Goal: Task Accomplishment & Management: Complete application form

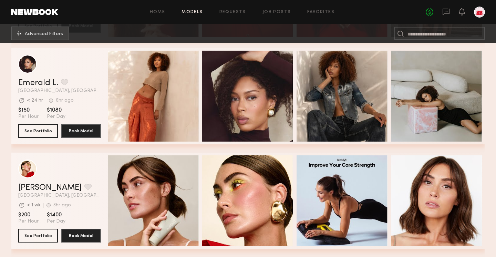
scroll to position [2827, 0]
click at [157, 13] on link "Home" at bounding box center [157, 12] width 15 height 4
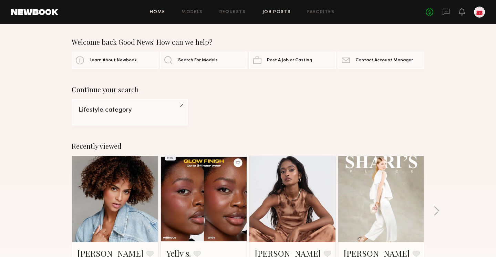
click at [277, 14] on link "Job Posts" at bounding box center [276, 12] width 29 height 4
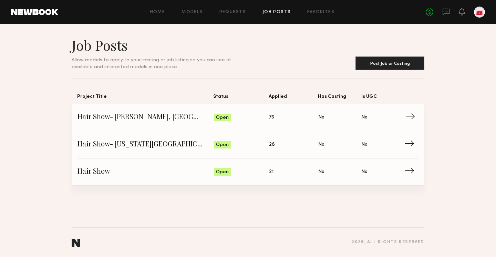
click at [273, 116] on span "76" at bounding box center [271, 118] width 5 height 8
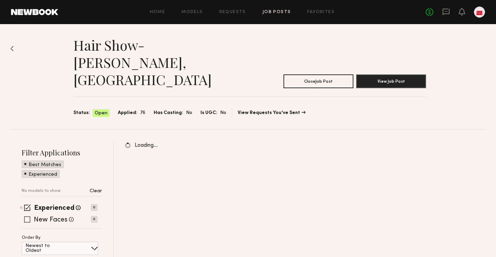
click at [37, 216] on label "New Faces" at bounding box center [51, 219] width 34 height 7
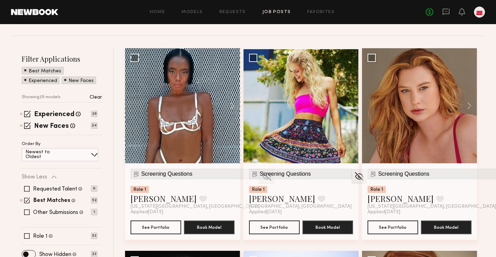
scroll to position [71, 0]
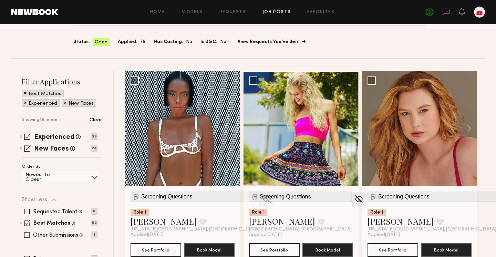
click at [73, 232] on label "Other Submissions" at bounding box center [55, 235] width 45 height 6
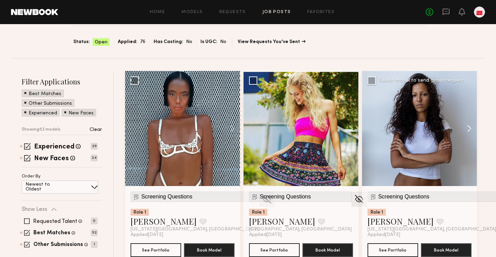
click at [461, 93] on button at bounding box center [466, 128] width 22 height 115
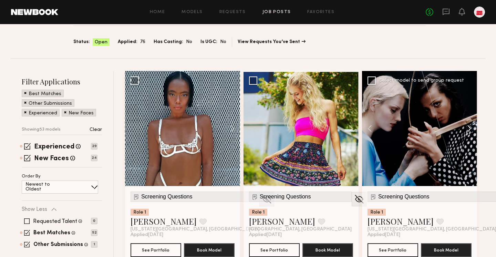
click at [461, 93] on button at bounding box center [466, 128] width 22 height 115
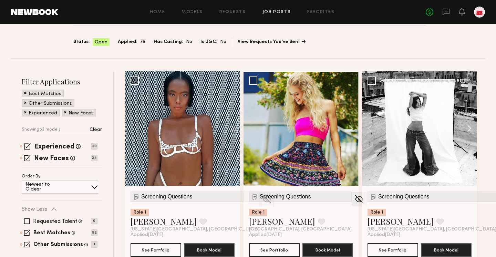
click at [461, 93] on button at bounding box center [466, 128] width 22 height 115
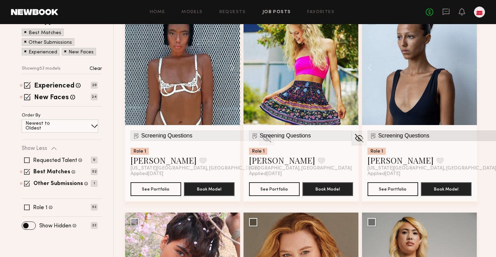
scroll to position [132, 0]
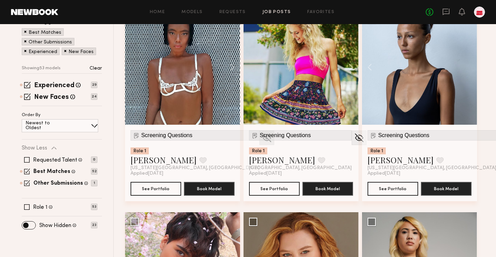
click at [261, 133] on img at bounding box center [266, 138] width 11 height 10
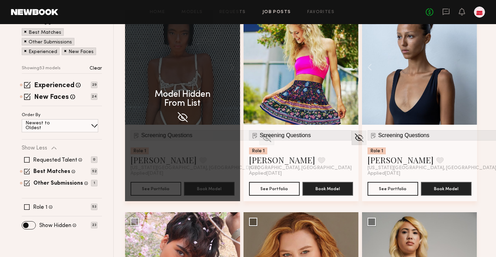
click at [353, 133] on img at bounding box center [358, 138] width 11 height 10
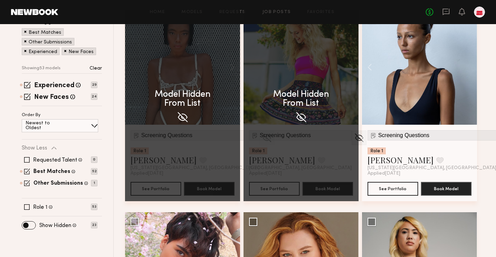
click at [495, 133] on img at bounding box center [503, 138] width 11 height 10
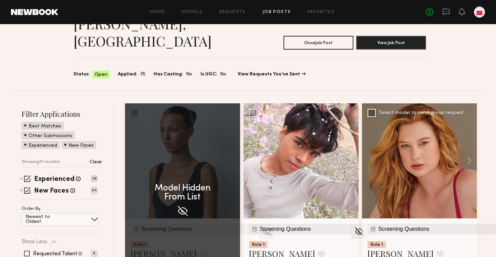
scroll to position [39, 0]
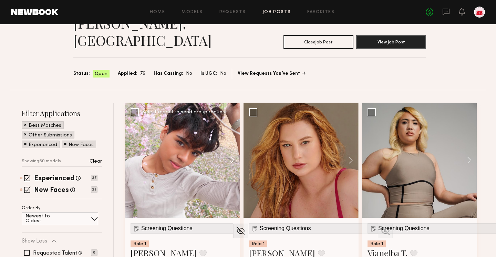
click at [235, 128] on button at bounding box center [229, 160] width 22 height 115
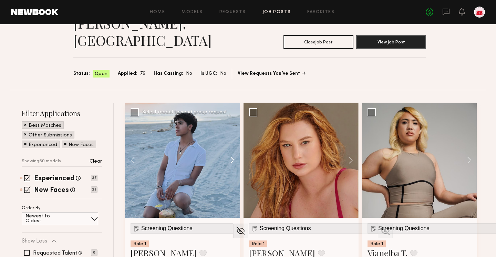
click at [235, 128] on button at bounding box center [229, 160] width 22 height 115
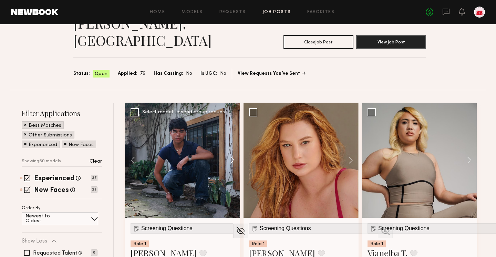
click at [235, 128] on button at bounding box center [229, 160] width 22 height 115
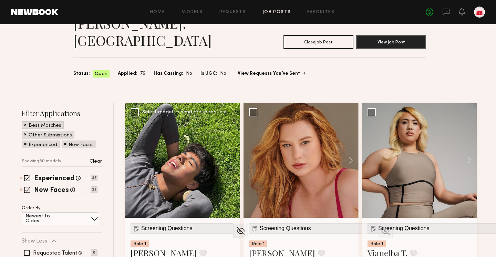
click at [235, 128] on div at bounding box center [182, 160] width 115 height 115
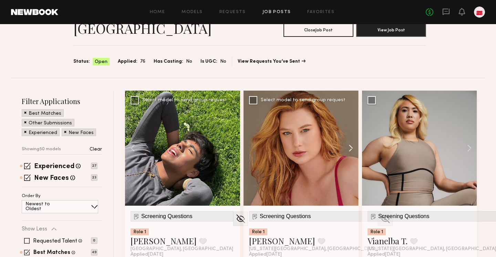
click at [348, 115] on button at bounding box center [347, 148] width 22 height 115
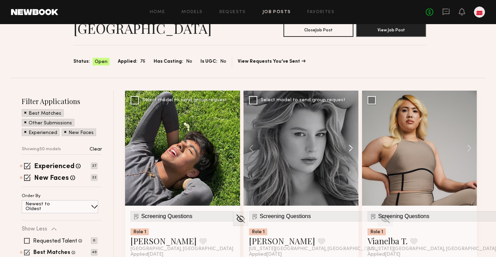
click at [348, 115] on button at bounding box center [347, 148] width 22 height 115
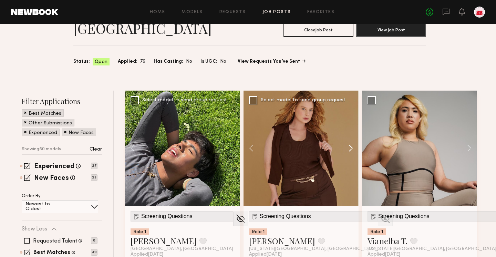
click at [348, 115] on button at bounding box center [347, 148] width 22 height 115
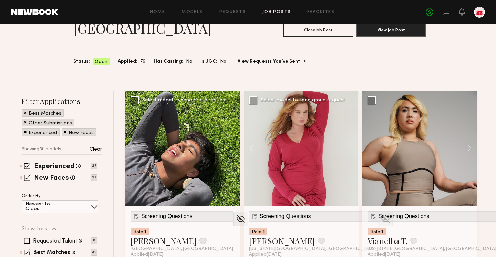
click at [348, 115] on div at bounding box center [300, 148] width 115 height 115
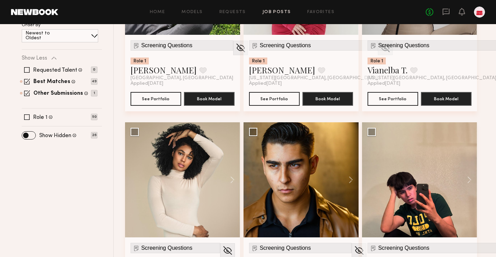
scroll to position [253, 0]
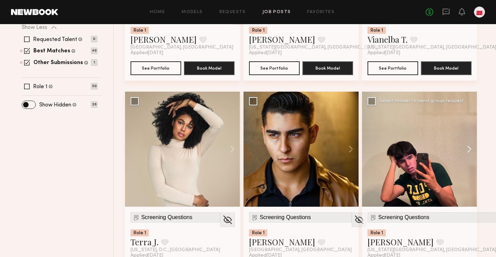
click at [464, 121] on button at bounding box center [466, 149] width 22 height 115
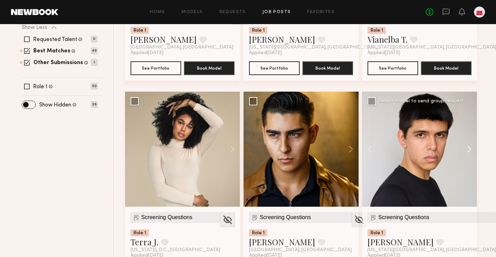
click at [464, 121] on button at bounding box center [466, 149] width 22 height 115
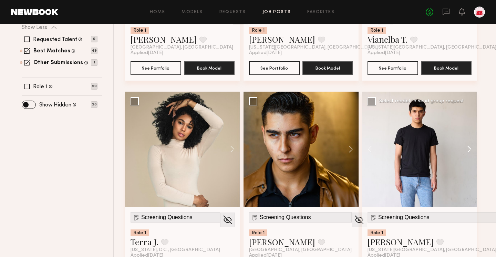
click at [464, 121] on button at bounding box center [466, 149] width 22 height 115
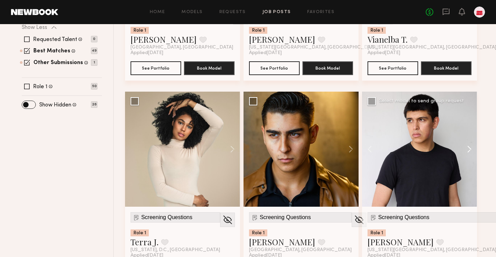
click at [464, 121] on button at bounding box center [466, 149] width 22 height 115
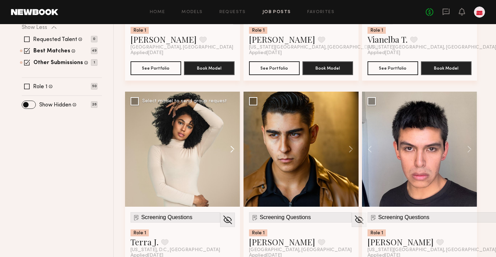
click at [229, 115] on button at bounding box center [229, 149] width 22 height 115
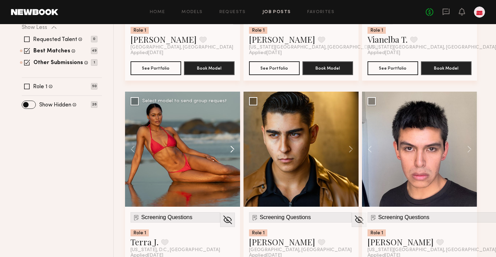
click at [229, 115] on button at bounding box center [229, 149] width 22 height 115
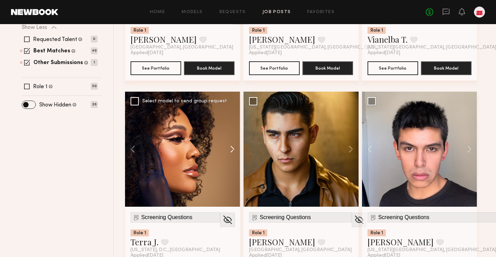
click at [229, 115] on button at bounding box center [229, 149] width 22 height 115
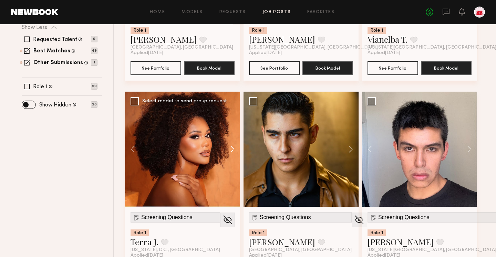
click at [229, 115] on button at bounding box center [229, 149] width 22 height 115
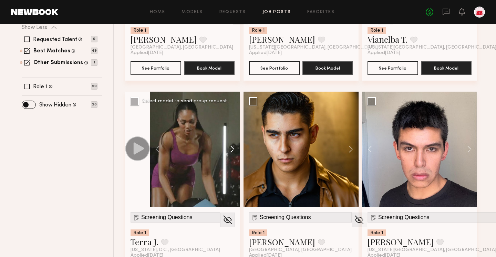
click at [229, 115] on button at bounding box center [229, 149] width 22 height 115
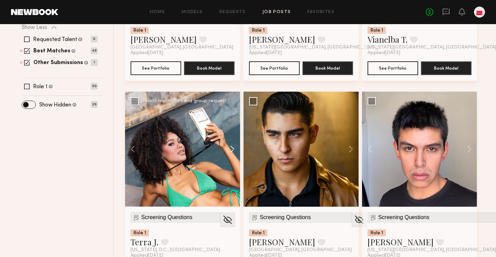
click at [229, 115] on button at bounding box center [229, 149] width 22 height 115
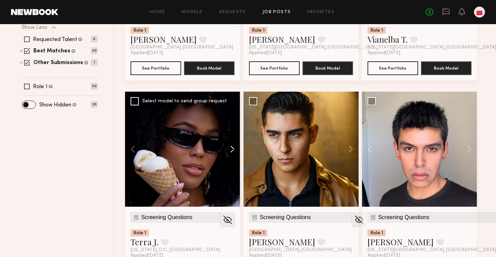
click at [229, 115] on button at bounding box center [229, 149] width 22 height 115
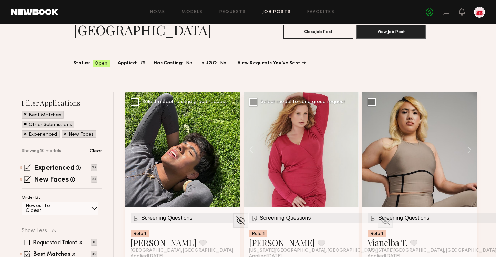
scroll to position [0, 0]
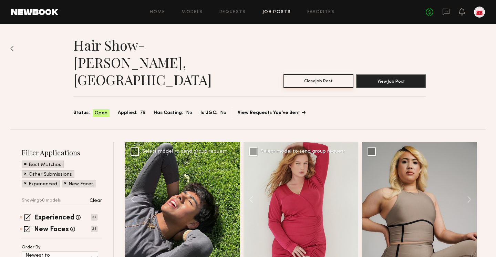
click at [308, 74] on button "Close Job Post" at bounding box center [318, 81] width 70 height 14
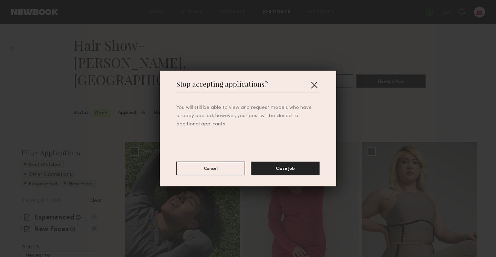
click at [310, 84] on button "button" at bounding box center [313, 84] width 11 height 11
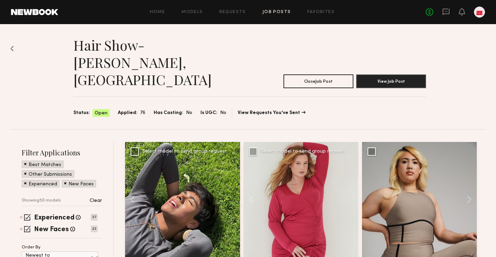
click at [270, 13] on link "Job Posts" at bounding box center [276, 12] width 29 height 4
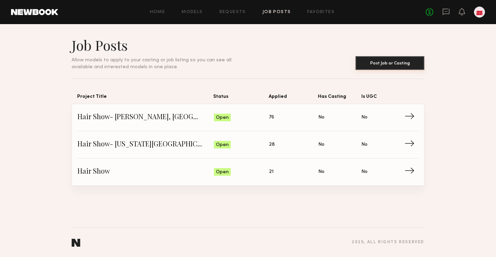
click at [375, 68] on button "Post Job or Casting" at bounding box center [389, 63] width 69 height 14
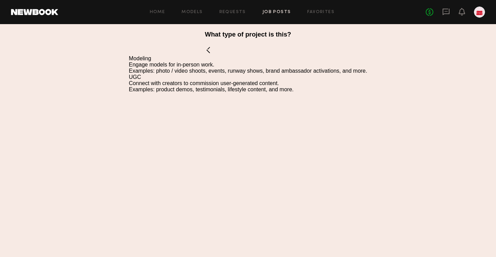
click at [142, 57] on div "Modeling" at bounding box center [248, 58] width 238 height 6
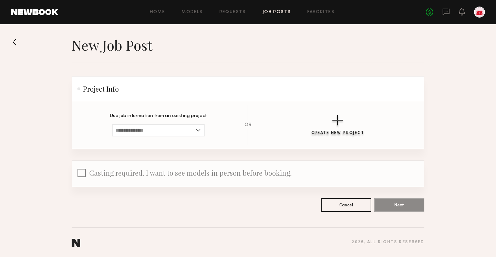
click at [326, 126] on button "Create New Project" at bounding box center [337, 125] width 53 height 20
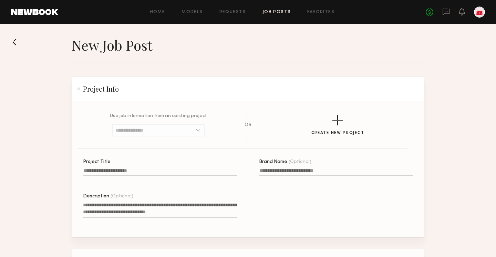
click at [105, 170] on input "Project Title" at bounding box center [160, 172] width 154 height 8
click at [108, 169] on input "Project Title A project title is required" at bounding box center [160, 172] width 154 height 8
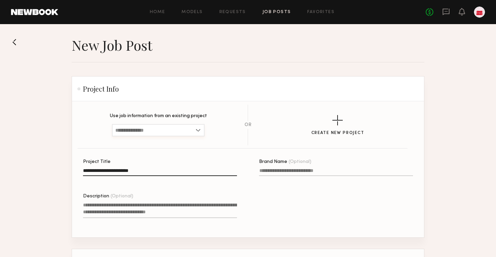
type input "**********"
click at [154, 132] on input at bounding box center [158, 130] width 93 height 12
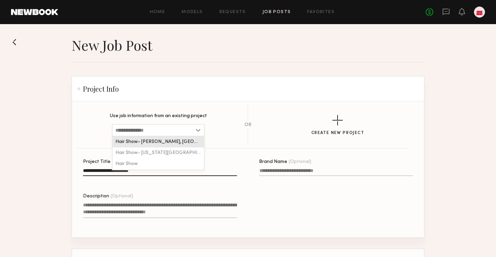
click at [154, 132] on input at bounding box center [158, 130] width 93 height 12
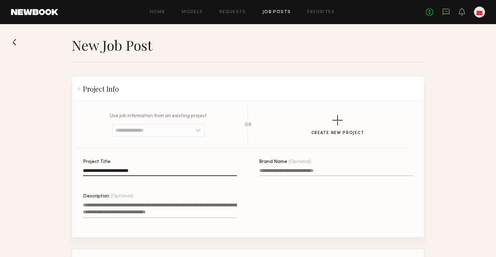
click at [121, 207] on textarea "Description (Optional)" at bounding box center [160, 209] width 154 height 17
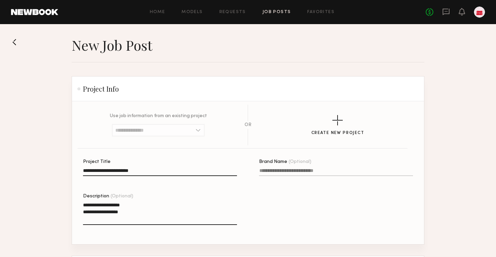
click at [83, 204] on textarea "**********" at bounding box center [160, 212] width 154 height 23
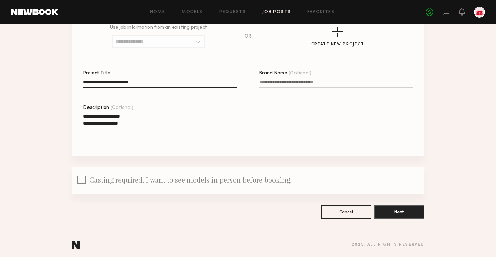
scroll to position [91, 0]
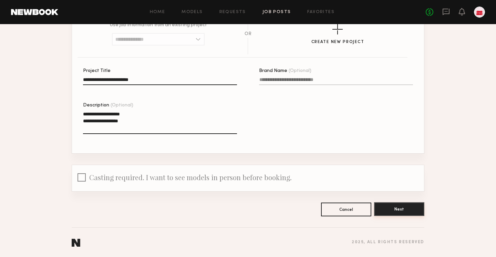
type textarea "**********"
click at [393, 209] on button "Next" at bounding box center [399, 209] width 50 height 14
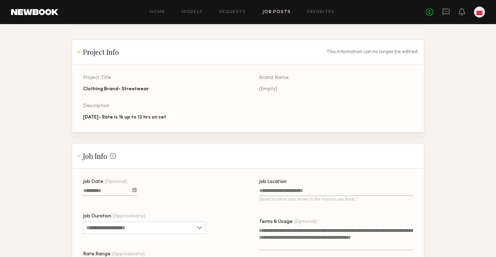
scroll to position [56, 0]
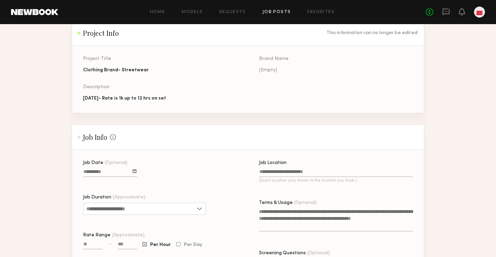
click at [105, 165] on span "(Optional)" at bounding box center [116, 162] width 23 height 5
click at [103, 169] on input "Job Date (Optional)" at bounding box center [110, 173] width 54 height 8
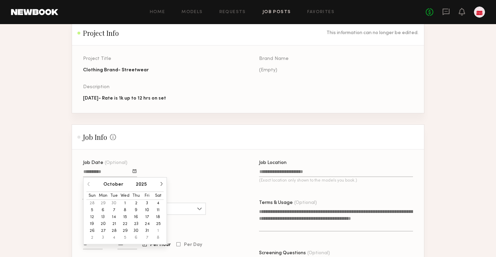
click at [112, 208] on button "7" at bounding box center [113, 210] width 11 height 7
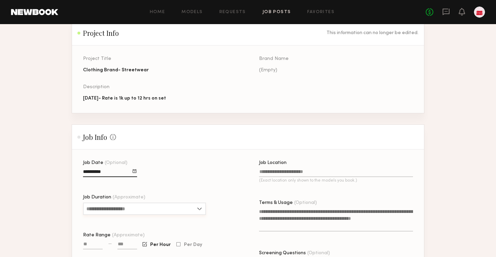
click at [105, 207] on input "Job Duration (Approximate)" at bounding box center [144, 208] width 123 height 12
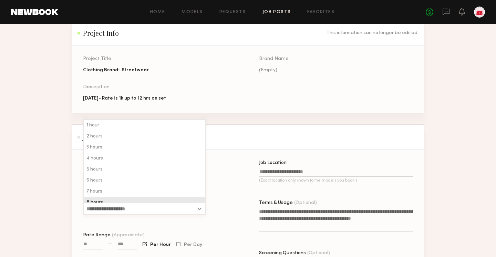
scroll to position [17, 0]
click at [102, 193] on div "8+ hours" at bounding box center [144, 196] width 121 height 11
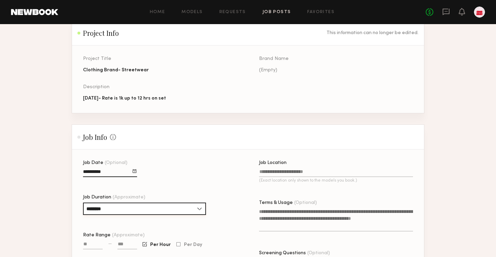
type input "********"
click at [88, 243] on input "Rate Range (Approximate)" at bounding box center [93, 245] width 20 height 8
type input "******"
click at [179, 245] on div at bounding box center [178, 244] width 4 height 4
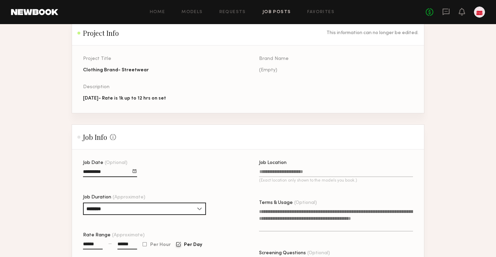
click at [275, 171] on input "Job Location (Exact location only shown to the models you book.)" at bounding box center [336, 173] width 154 height 8
type input "*"
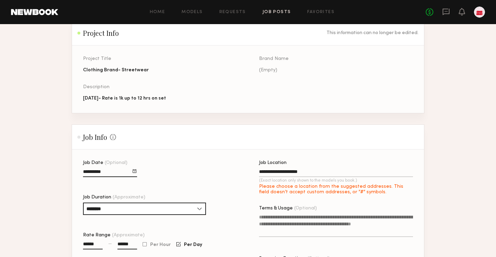
type input "**********"
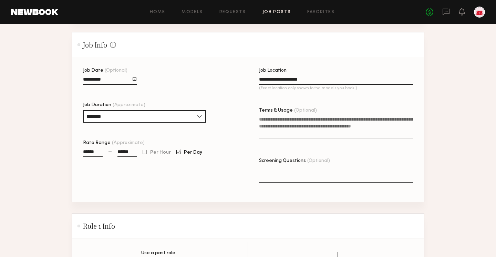
scroll to position [147, 0]
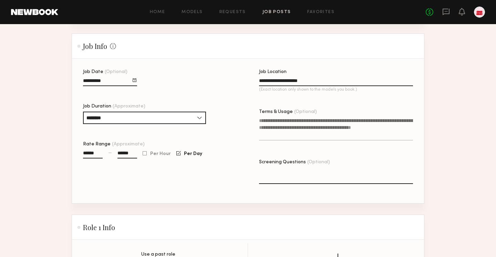
click at [312, 168] on textarea "Screening Questions (Optional)" at bounding box center [336, 175] width 154 height 17
type textarea "*"
type textarea "**********"
click at [266, 116] on label "Terms & Usage (Optional)" at bounding box center [336, 128] width 154 height 39
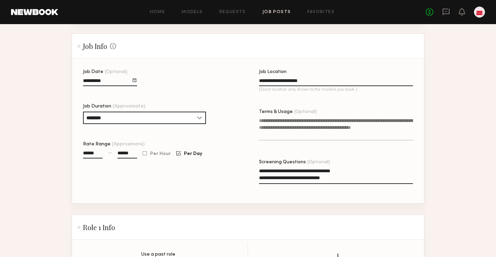
click at [266, 117] on textarea "Terms & Usage (Optional)" at bounding box center [336, 128] width 154 height 23
paste textarea "**********"
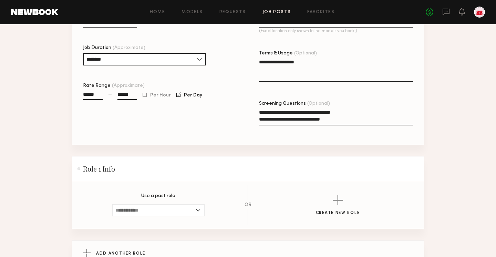
scroll to position [279, 0]
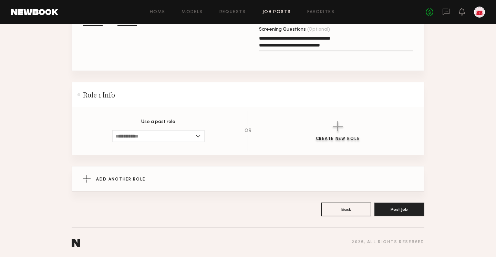
type textarea "**********"
click at [330, 129] on button "Create New Role" at bounding box center [338, 131] width 44 height 20
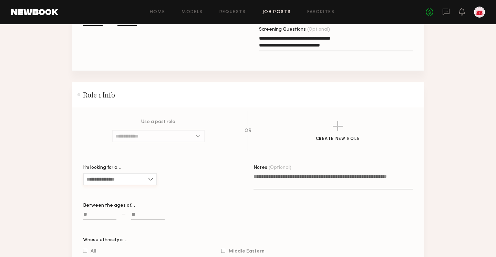
click at [137, 180] on input "I’m looking for a…" at bounding box center [120, 179] width 74 height 12
click at [105, 212] on div "All" at bounding box center [120, 212] width 73 height 11
type input "***"
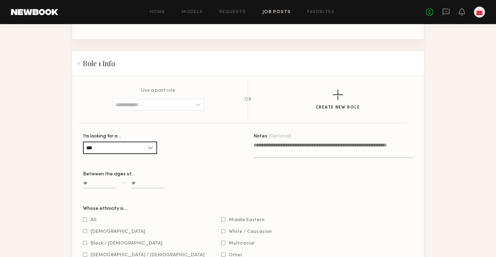
scroll to position [313, 0]
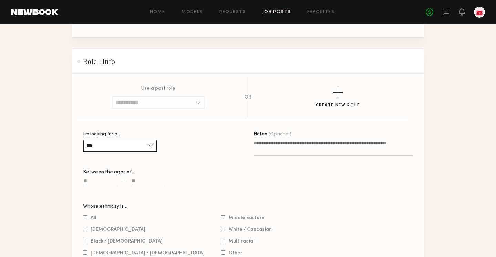
click at [95, 181] on input at bounding box center [99, 182] width 33 height 8
type input "**"
click at [163, 183] on input at bounding box center [147, 182] width 33 height 8
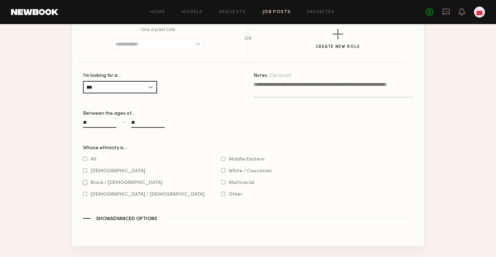
type input "**"
click at [92, 181] on span "Black / African American" at bounding box center [127, 182] width 72 height 3
click at [275, 84] on textarea "Notes (Optional)" at bounding box center [332, 89] width 159 height 17
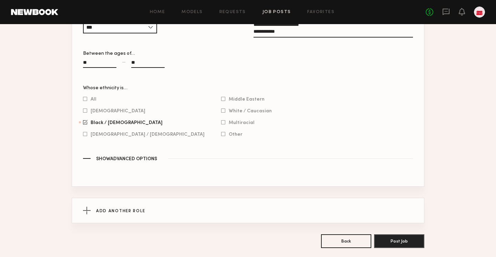
scroll to position [430, 0]
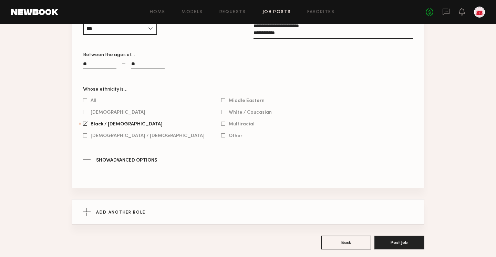
type textarea "**********"
click at [106, 205] on div "Add Another Role" at bounding box center [248, 211] width 330 height 25
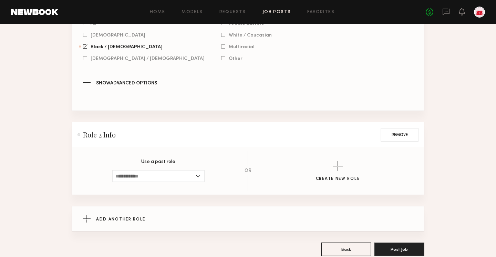
scroll to position [530, 0]
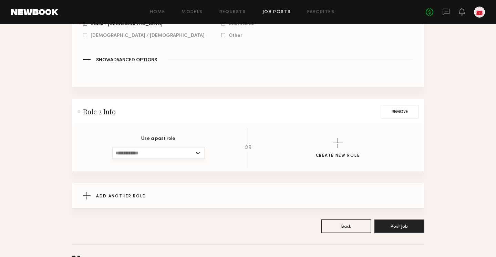
click at [178, 155] on input at bounding box center [158, 153] width 93 height 12
click at [197, 125] on section "Use a past role All genders, 18–45, All ethnicities Female, 18–45, All ethnicit…" at bounding box center [248, 147] width 352 height 47
click at [160, 156] on input at bounding box center [158, 153] width 93 height 12
click at [326, 139] on button "Create New Role" at bounding box center [338, 148] width 44 height 20
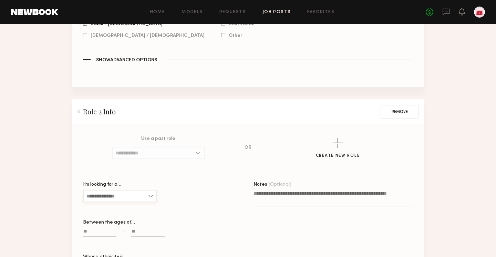
click at [111, 191] on input "I’m looking for a…" at bounding box center [120, 196] width 74 height 12
click at [107, 215] on div "Male" at bounding box center [120, 218] width 73 height 11
type input "****"
click at [103, 235] on input at bounding box center [99, 233] width 33 height 8
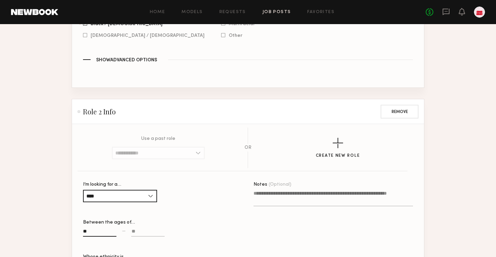
type input "**"
click at [139, 231] on input at bounding box center [147, 233] width 33 height 8
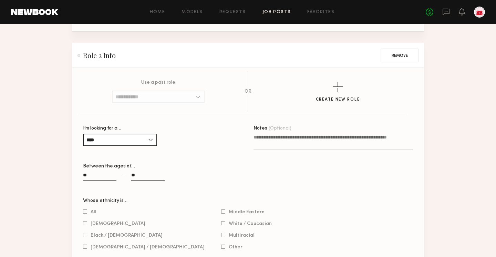
scroll to position [590, 0]
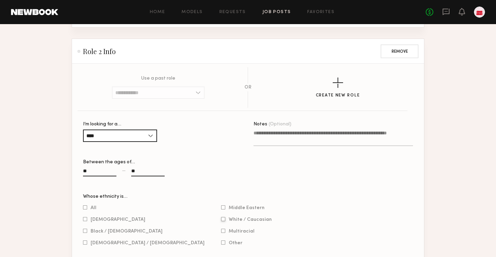
type input "**"
click at [229, 220] on span "White / Caucasian" at bounding box center [250, 219] width 43 height 3
click at [266, 136] on textarea "Notes (Optional)" at bounding box center [332, 137] width 159 height 17
type textarea "*"
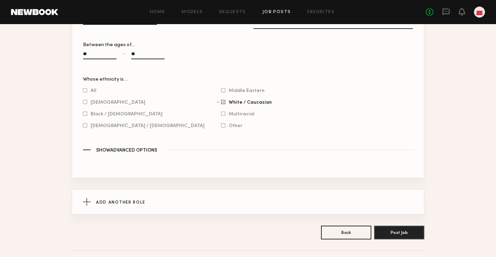
scroll to position [730, 0]
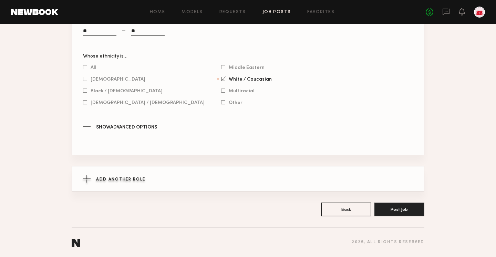
type textarea "**********"
click at [121, 181] on span "Add Another Role" at bounding box center [120, 179] width 49 height 4
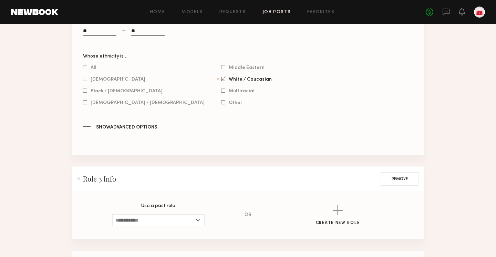
scroll to position [772, 0]
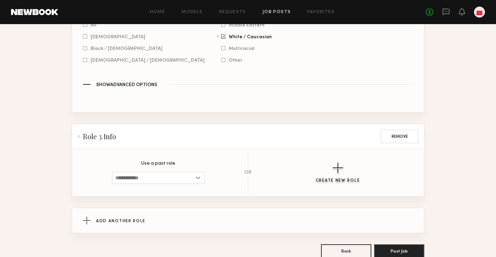
click at [340, 166] on div "button" at bounding box center [337, 167] width 10 height 10
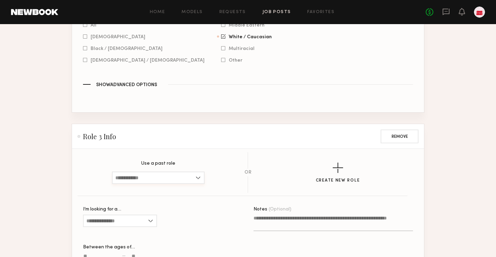
click at [145, 179] on input at bounding box center [158, 177] width 93 height 12
click at [311, 218] on textarea "Notes (Optional)" at bounding box center [332, 222] width 159 height 17
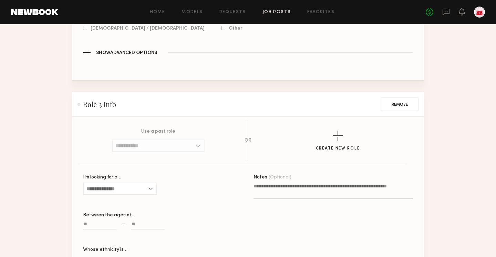
scroll to position [805, 0]
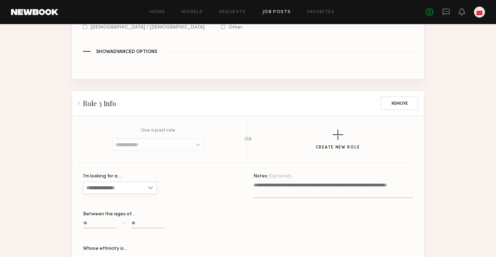
click at [110, 191] on input "I’m looking for a…" at bounding box center [120, 187] width 74 height 12
click at [103, 200] on div "Female" at bounding box center [120, 199] width 73 height 11
type input "******"
click at [87, 223] on input at bounding box center [99, 224] width 33 height 8
type input "**"
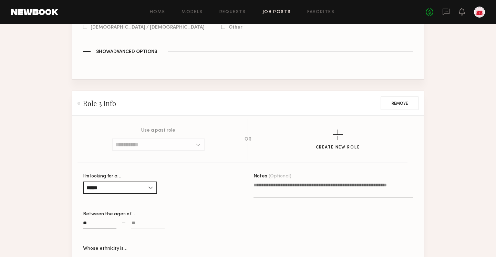
click at [137, 223] on input at bounding box center [147, 224] width 33 height 8
type input "**"
click at [266, 187] on textarea "Notes (Optional)" at bounding box center [332, 189] width 159 height 17
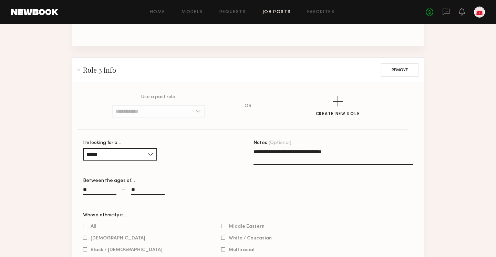
scroll to position [886, 0]
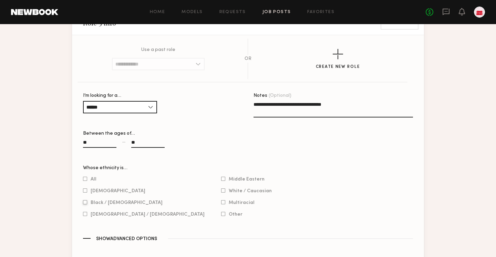
type textarea "**********"
click at [103, 202] on span "Black / African American" at bounding box center [127, 202] width 72 height 3
click at [229, 204] on span "Multiracial" at bounding box center [242, 202] width 26 height 3
click at [221, 193] on div "White / Caucasian" at bounding box center [246, 191] width 51 height 6
click at [221, 214] on div at bounding box center [223, 214] width 4 height 4
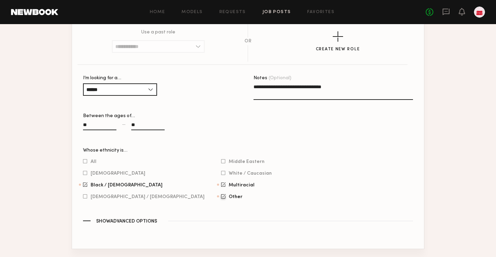
scroll to position [997, 0]
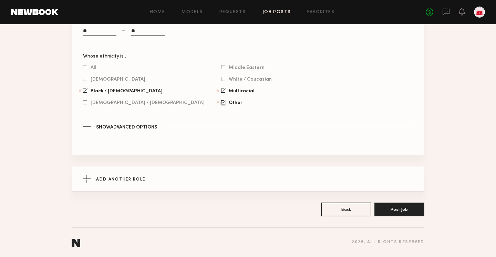
click at [96, 72] on div "All Asian Black / African American Hispanic / Latino" at bounding box center [143, 84] width 121 height 41
click at [91, 68] on span "All" at bounding box center [94, 67] width 6 height 3
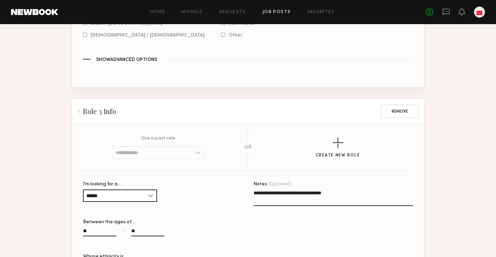
scroll to position [797, 0]
click at [128, 194] on input "******" at bounding box center [120, 196] width 74 height 12
click at [126, 231] on div "All" at bounding box center [120, 229] width 73 height 11
type input "***"
click at [169, 215] on div "I’m looking for a… *** Female Male All Between the ages of… ** — **" at bounding box center [162, 218] width 159 height 72
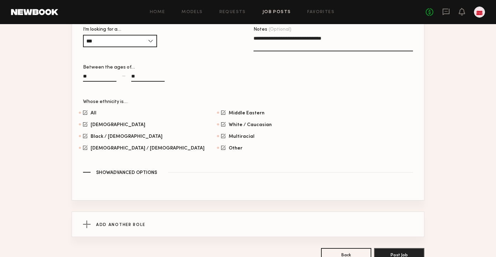
scroll to position [997, 0]
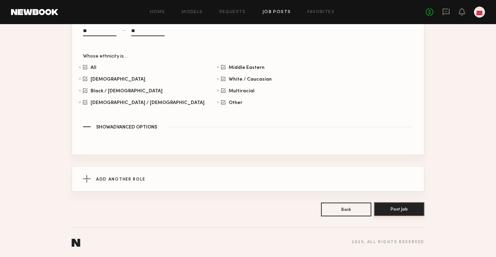
click at [406, 206] on button "Post Job" at bounding box center [399, 209] width 50 height 14
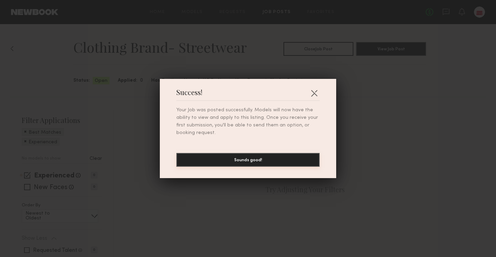
click at [291, 163] on button "Sounds good!" at bounding box center [247, 160] width 143 height 14
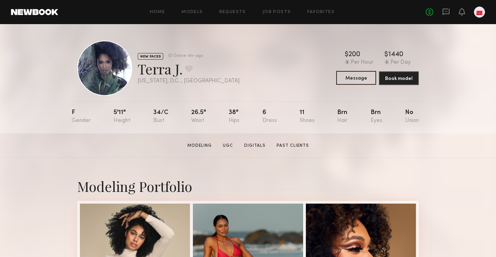
click at [345, 82] on button "Message" at bounding box center [356, 78] width 40 height 14
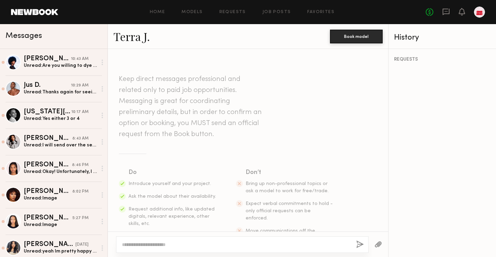
click at [170, 234] on div at bounding box center [248, 243] width 280 height 25
click at [165, 249] on div at bounding box center [242, 244] width 252 height 17
click at [164, 243] on textarea at bounding box center [236, 244] width 229 height 7
paste textarea "**********"
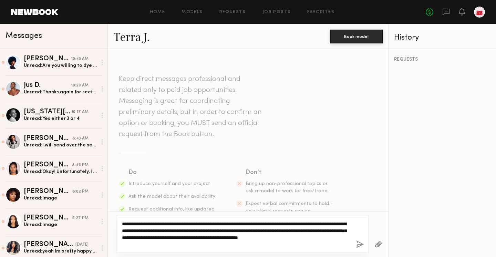
type textarea "**********"
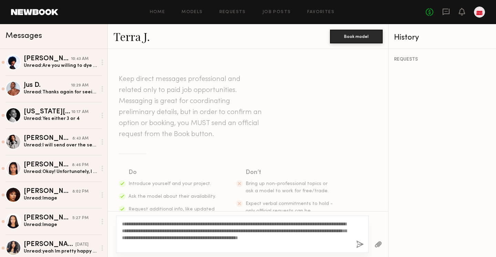
click at [352, 245] on div "**********" at bounding box center [242, 233] width 252 height 37
click at [364, 245] on div "**********" at bounding box center [242, 233] width 252 height 37
click at [356, 244] on button "button" at bounding box center [360, 244] width 8 height 9
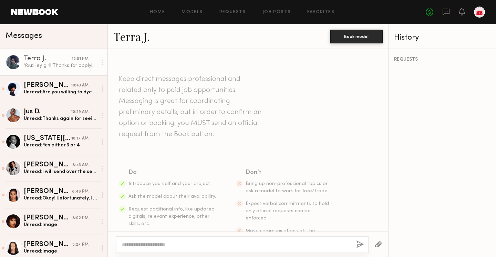
scroll to position [146, 0]
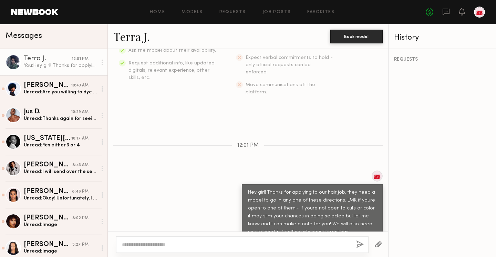
click at [378, 243] on button "button" at bounding box center [378, 244] width 8 height 9
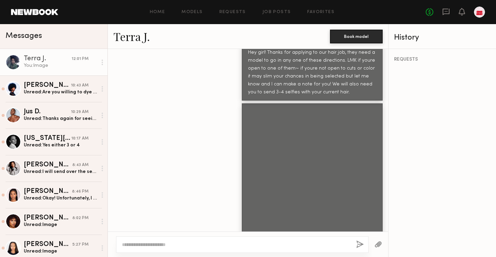
click at [378, 243] on button "button" at bounding box center [378, 244] width 8 height 9
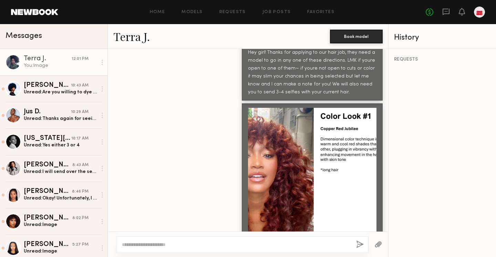
scroll to position [425, 0]
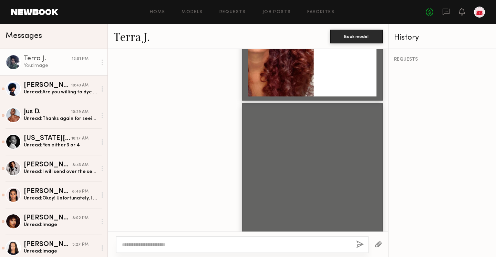
click at [379, 245] on button "button" at bounding box center [378, 244] width 8 height 9
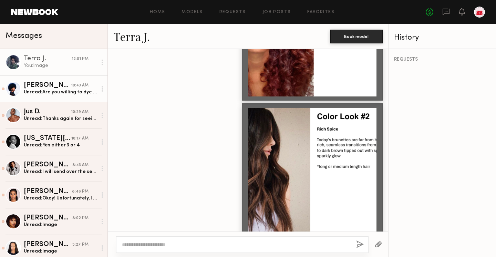
scroll to position [565, 0]
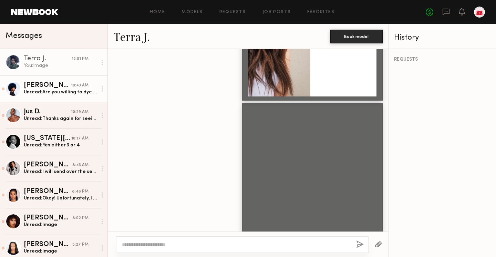
click at [62, 89] on div "Unread: Are you willing to dye a sew in ?" at bounding box center [60, 92] width 73 height 7
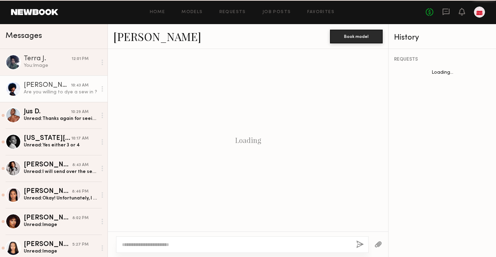
scroll to position [637, 0]
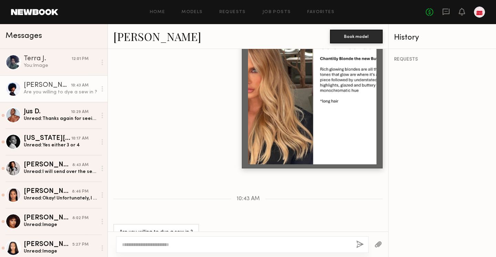
click at [173, 242] on textarea at bounding box center [236, 244] width 229 height 7
type textarea "**********"
click at [361, 245] on button "button" at bounding box center [360, 244] width 8 height 9
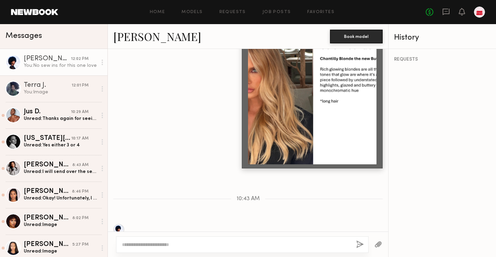
scroll to position [723, 0]
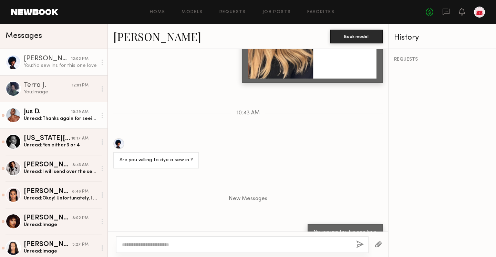
click at [62, 115] on div "Unread: Thanks again for seeing me on Monday. Hope to be able to work together …" at bounding box center [60, 118] width 73 height 7
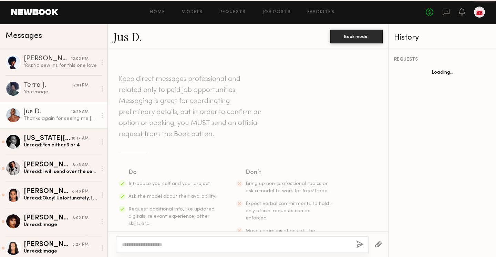
scroll to position [604, 0]
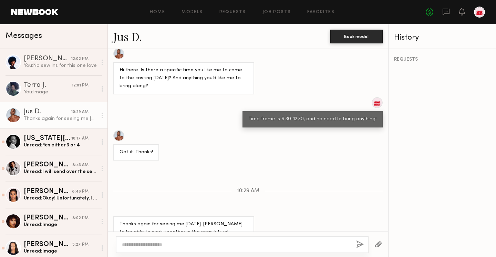
click at [138, 244] on textarea at bounding box center [236, 244] width 229 height 7
type textarea "*"
type textarea "**********"
click at [356, 245] on button "button" at bounding box center [360, 244] width 8 height 9
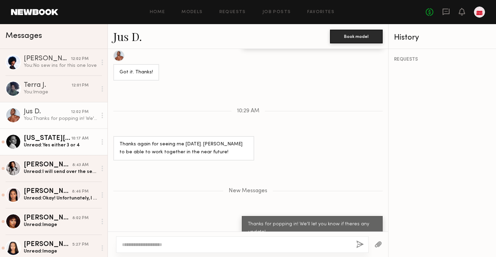
click at [68, 139] on div "Georgia S." at bounding box center [47, 138] width 47 height 7
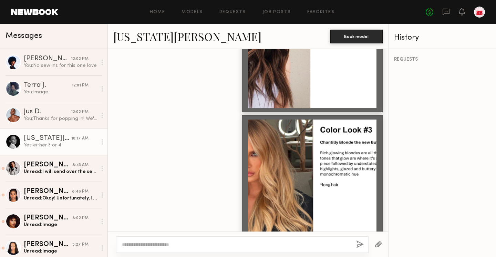
scroll to position [711, 0]
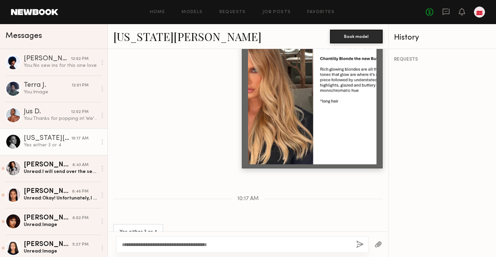
type textarea "**********"
click at [356, 244] on button "button" at bounding box center [360, 244] width 8 height 9
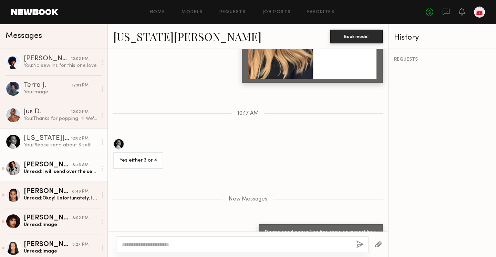
click at [66, 166] on div "Ashley S." at bounding box center [48, 164] width 49 height 7
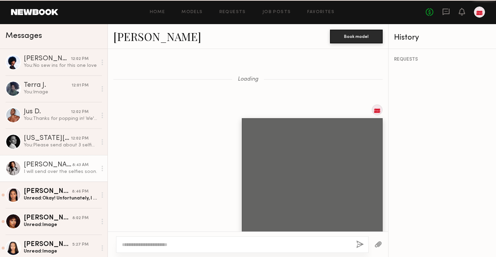
scroll to position [564, 0]
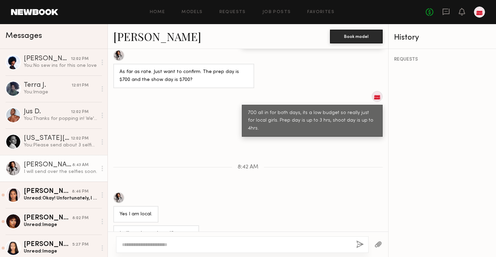
click at [156, 241] on textarea at bounding box center [236, 244] width 229 height 7
type textarea "*******"
click at [355, 242] on div "*******" at bounding box center [242, 244] width 252 height 17
click at [356, 244] on button "button" at bounding box center [360, 244] width 8 height 9
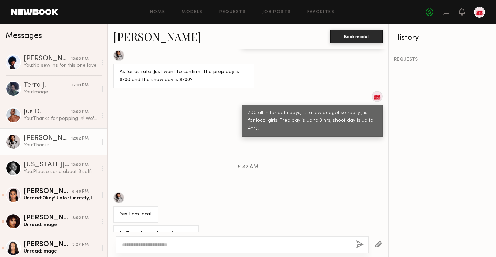
scroll to position [636, 0]
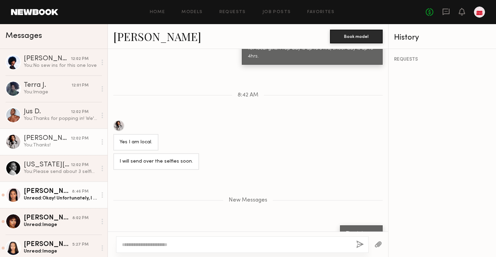
click at [51, 200] on div "Unread: Okay! Unfortunately, I am not open to any of the styling." at bounding box center [60, 198] width 73 height 7
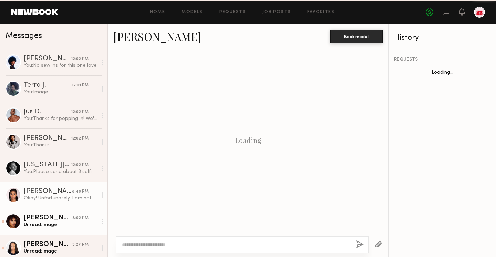
scroll to position [682, 0]
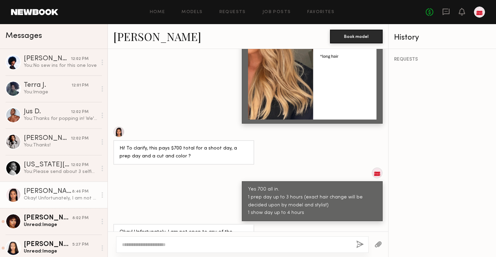
click at [140, 240] on div at bounding box center [242, 244] width 252 height 17
click at [141, 252] on div at bounding box center [242, 244] width 252 height 17
click at [141, 247] on textarea at bounding box center [236, 244] width 229 height 7
type textarea "**********"
click at [358, 243] on button "button" at bounding box center [360, 244] width 8 height 9
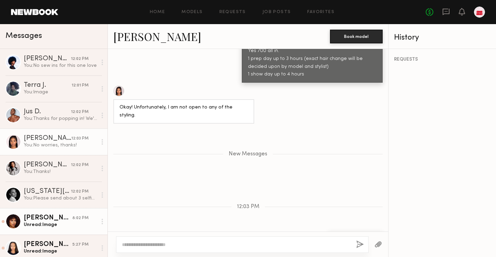
scroll to position [58, 0]
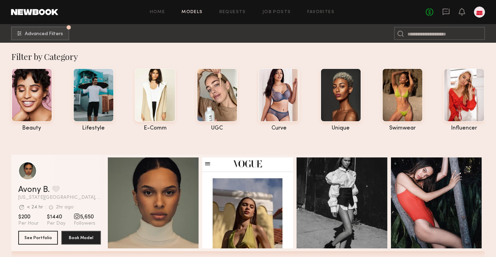
scroll to position [219, 0]
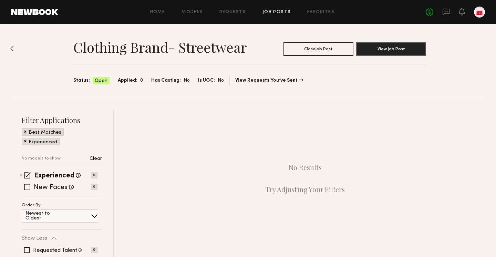
click at [257, 10] on div "Home Models Requests Job Posts Favorites Sign Out" at bounding box center [241, 12] width 367 height 4
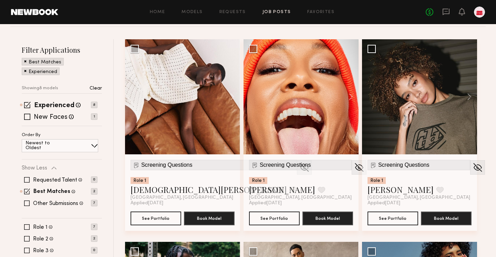
scroll to position [69, 0]
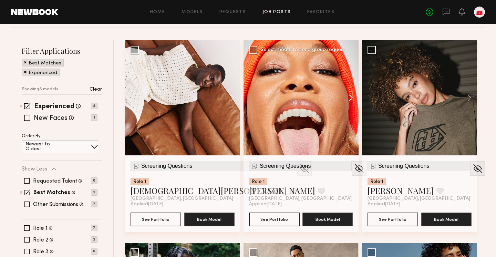
click at [353, 97] on button at bounding box center [347, 97] width 22 height 115
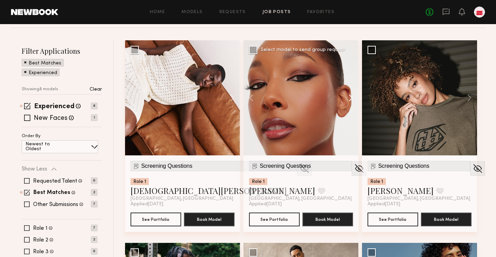
click at [353, 97] on button at bounding box center [347, 97] width 22 height 115
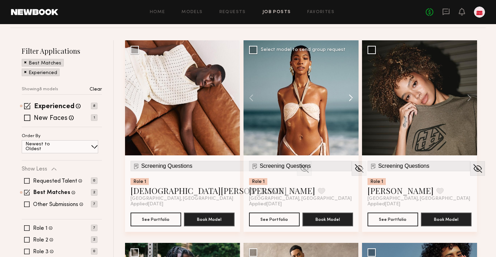
click at [353, 97] on button at bounding box center [347, 97] width 22 height 115
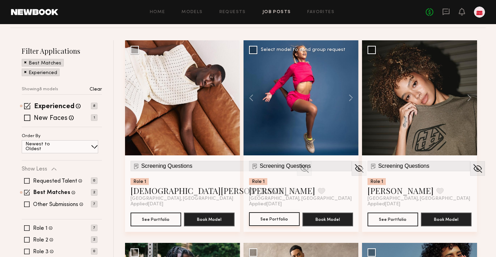
click at [265, 221] on button "See Portfolio" at bounding box center [274, 219] width 51 height 14
click at [276, 165] on span "Screening Questions" at bounding box center [285, 166] width 51 height 6
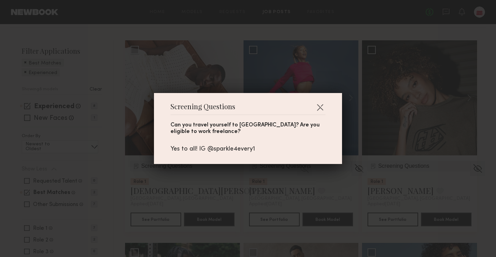
click at [330, 104] on div "Screening Questions Can you travel yourself to Santa Clarita? Are you eligible …" at bounding box center [248, 128] width 188 height 71
click at [317, 110] on button "button" at bounding box center [319, 107] width 11 height 11
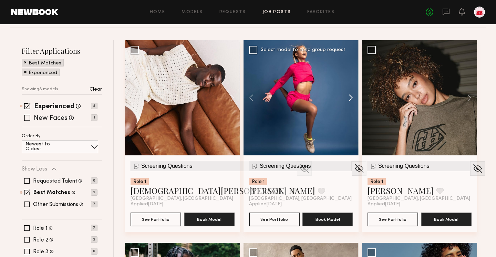
click at [352, 97] on button at bounding box center [347, 97] width 22 height 115
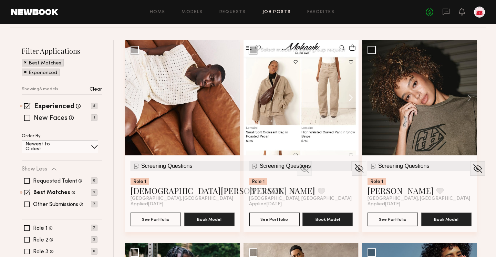
click at [352, 97] on button at bounding box center [347, 97] width 22 height 115
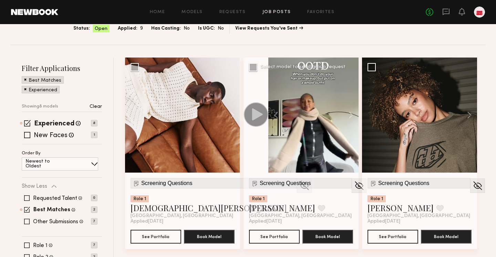
scroll to position [56, 0]
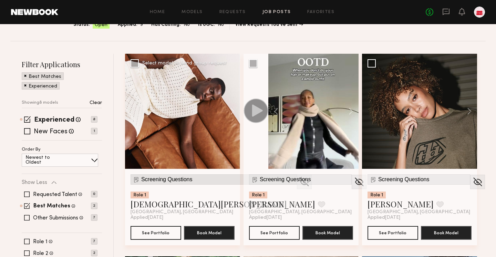
click at [174, 176] on span "Screening Questions" at bounding box center [166, 179] width 51 height 6
click at [186, 136] on div at bounding box center [182, 111] width 115 height 115
click at [150, 234] on button "See Portfolio" at bounding box center [155, 232] width 51 height 14
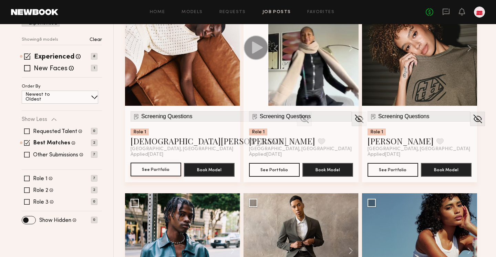
scroll to position [83, 0]
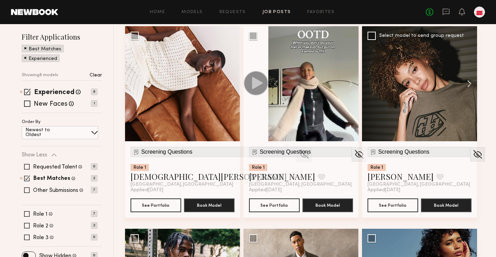
click at [471, 84] on button at bounding box center [466, 83] width 22 height 115
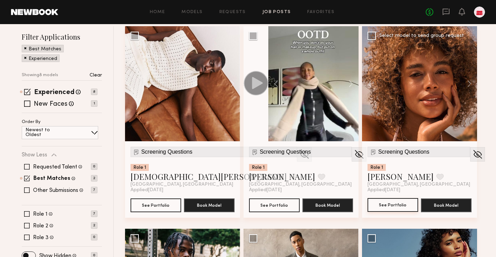
click at [394, 202] on button "See Portfolio" at bounding box center [392, 205] width 51 height 14
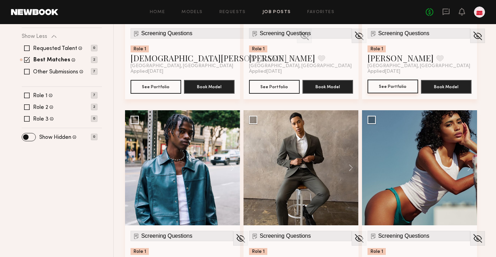
scroll to position [230, 0]
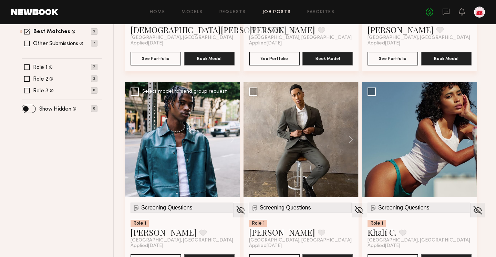
click at [190, 159] on div at bounding box center [182, 139] width 115 height 115
click at [230, 143] on button at bounding box center [229, 139] width 22 height 115
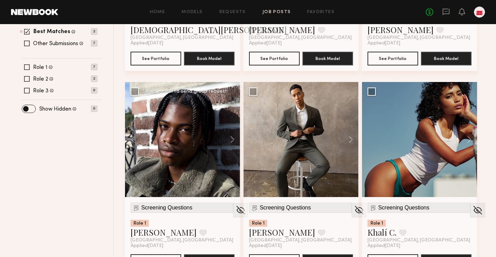
click at [204, 152] on div at bounding box center [182, 139] width 115 height 115
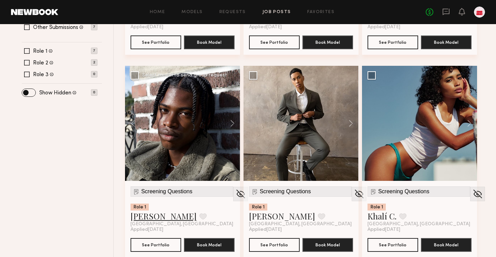
scroll to position [246, 0]
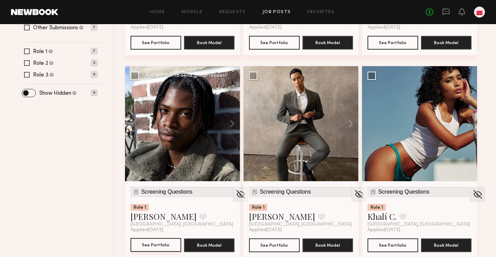
click at [158, 247] on button "See Portfolio" at bounding box center [155, 245] width 51 height 14
click at [349, 122] on button at bounding box center [347, 123] width 22 height 115
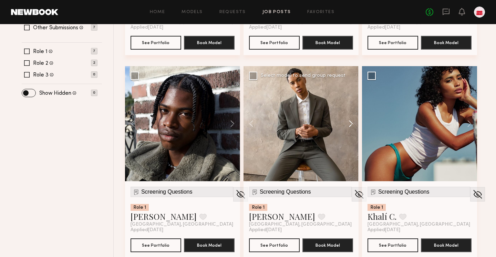
click at [349, 122] on button at bounding box center [347, 123] width 22 height 115
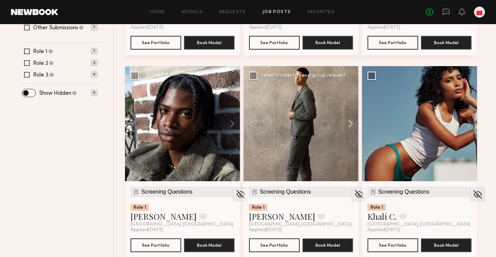
click at [349, 122] on button at bounding box center [347, 123] width 22 height 115
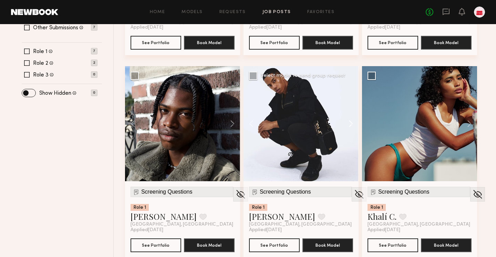
click at [349, 122] on button at bounding box center [347, 123] width 22 height 115
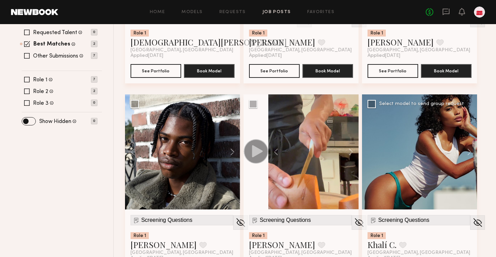
scroll to position [250, 0]
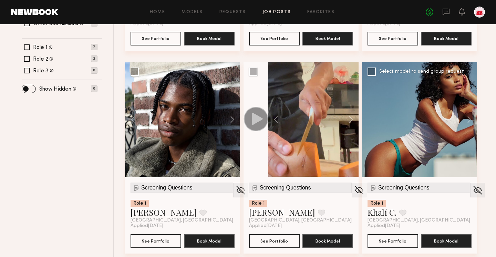
click at [396, 127] on div at bounding box center [419, 119] width 115 height 115
click at [377, 189] on div "Screening Questions" at bounding box center [418, 187] width 103 height 10
click at [382, 240] on button "See Portfolio" at bounding box center [392, 241] width 51 height 14
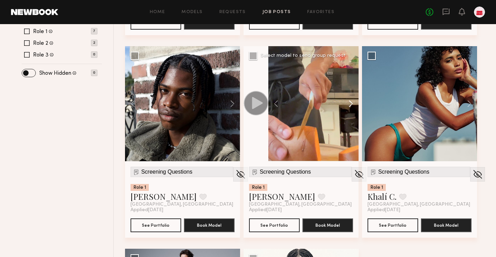
click at [353, 104] on button at bounding box center [347, 103] width 22 height 115
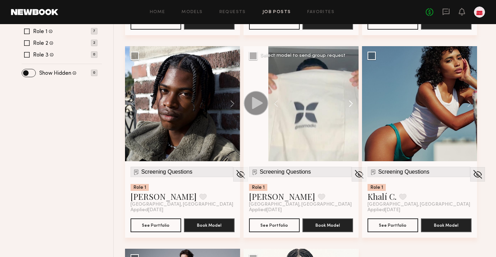
click at [353, 104] on button at bounding box center [347, 103] width 22 height 115
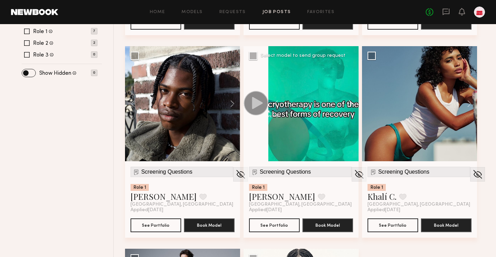
click at [353, 104] on button at bounding box center [347, 103] width 22 height 115
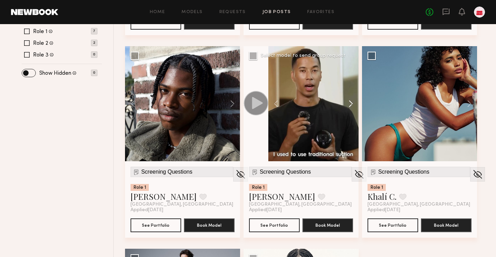
click at [353, 104] on button at bounding box center [347, 103] width 22 height 115
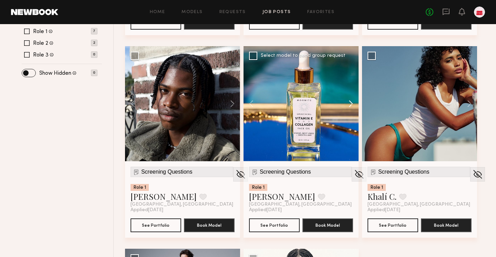
click at [353, 104] on button at bounding box center [347, 103] width 22 height 115
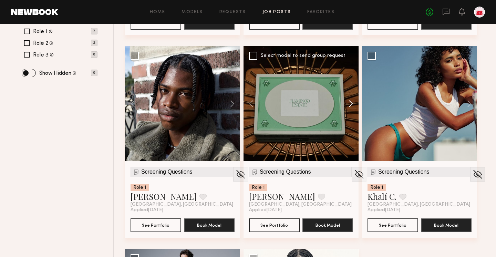
click at [353, 104] on button at bounding box center [347, 103] width 22 height 115
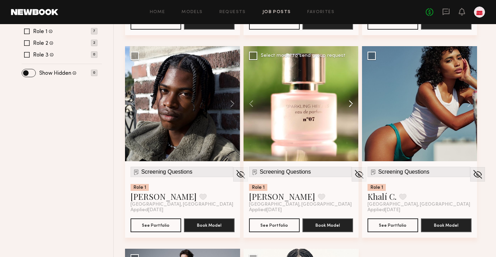
click at [353, 104] on button at bounding box center [347, 103] width 22 height 115
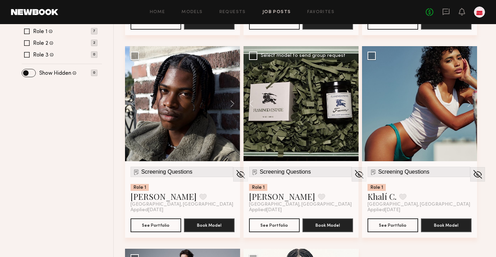
click at [353, 104] on div at bounding box center [300, 103] width 115 height 115
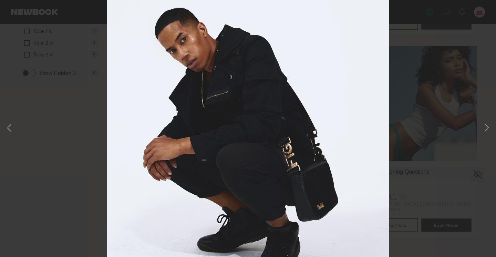
click at [353, 104] on img at bounding box center [248, 124] width 282 height 352
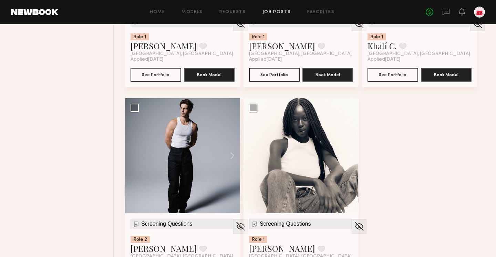
scroll to position [417, 0]
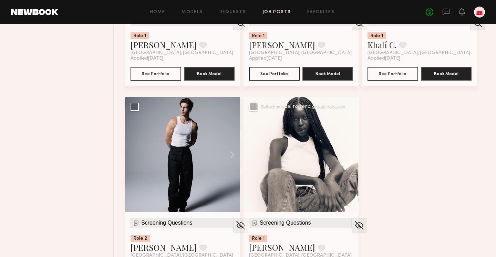
click at [294, 152] on div at bounding box center [300, 154] width 115 height 115
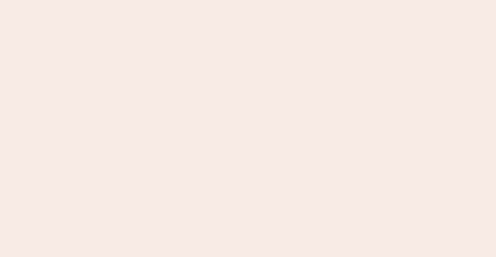
scroll to position [0, 0]
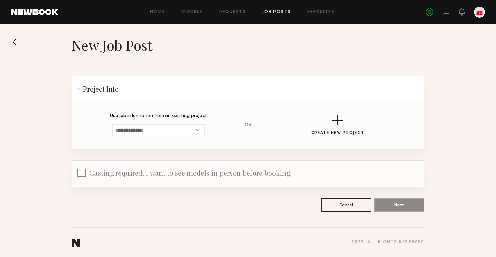
click at [279, 16] on div "Home Models Requests Job Posts Favorites Sign Out No fees up to $5,000" at bounding box center [271, 12] width 426 height 11
click at [278, 14] on div "Home Models Requests Job Posts Favorites Sign Out No fees up to $5,000" at bounding box center [271, 12] width 426 height 11
click at [275, 11] on link "Job Posts" at bounding box center [276, 12] width 29 height 4
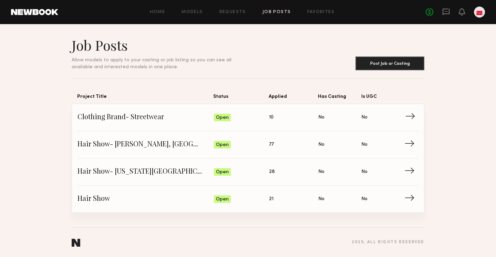
click at [266, 109] on link "Clothing Brand- Streetwear Status: Open Applied: 10 Has Casting: No Is UGC: No →" at bounding box center [247, 117] width 341 height 27
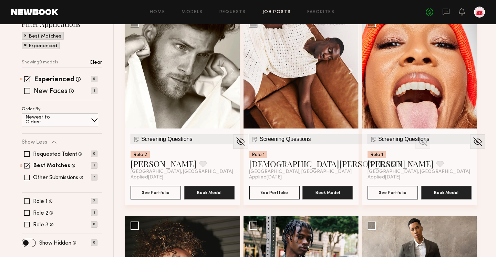
scroll to position [102, 0]
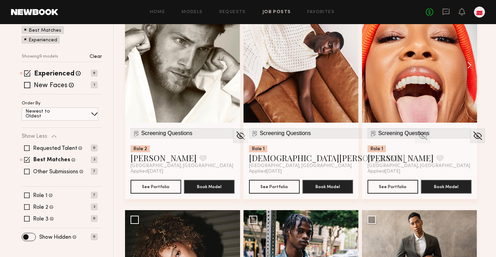
click at [469, 61] on button at bounding box center [466, 65] width 22 height 115
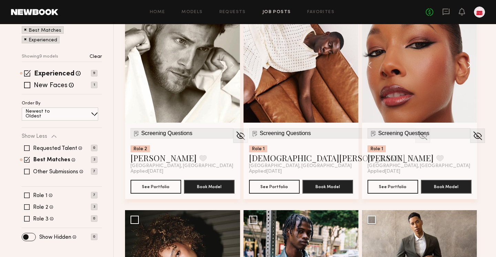
click at [469, 61] on button at bounding box center [466, 65] width 22 height 115
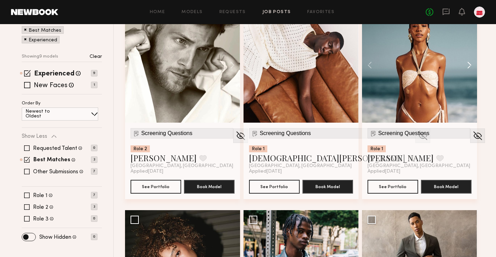
click at [469, 61] on button at bounding box center [466, 65] width 22 height 115
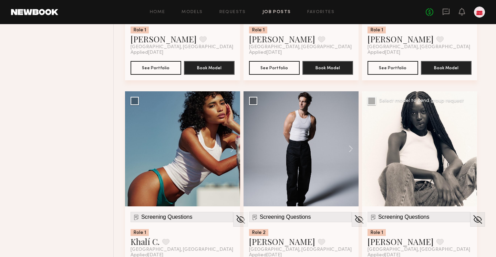
scroll to position [460, 0]
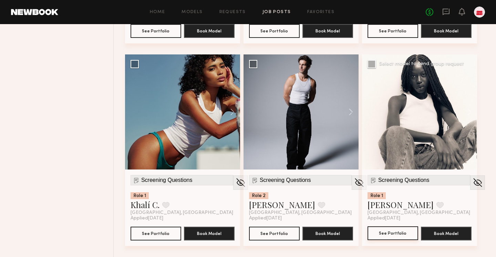
click at [388, 233] on button "See Portfolio" at bounding box center [392, 233] width 51 height 14
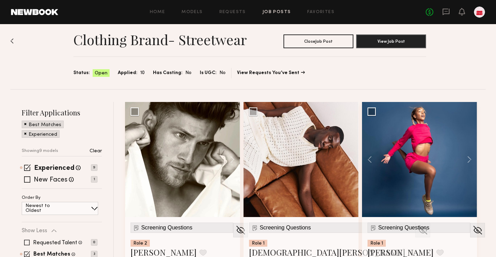
scroll to position [9, 0]
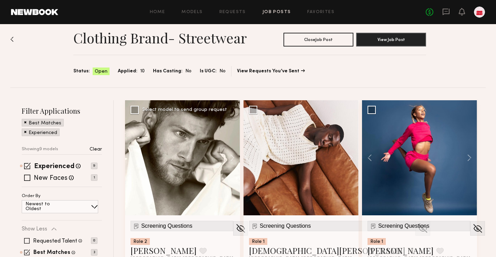
click at [193, 138] on div at bounding box center [182, 157] width 115 height 115
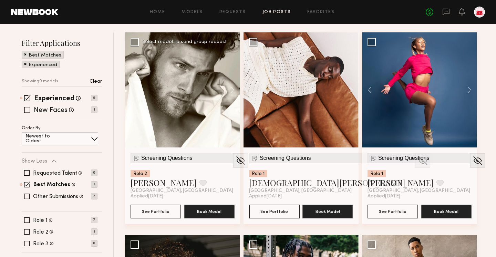
scroll to position [88, 0]
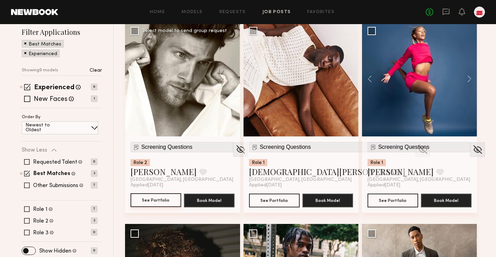
click at [154, 202] on button "See Portfolio" at bounding box center [155, 200] width 51 height 14
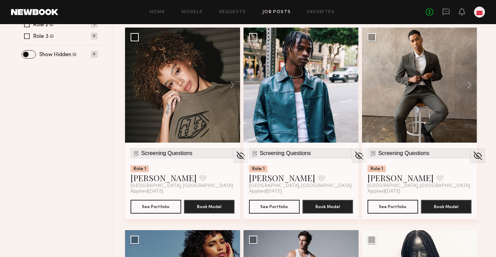
scroll to position [0, 0]
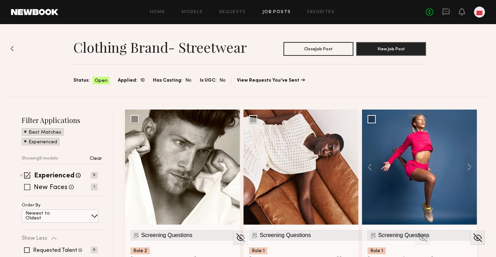
click at [44, 184] on label "New Faces" at bounding box center [51, 187] width 34 height 7
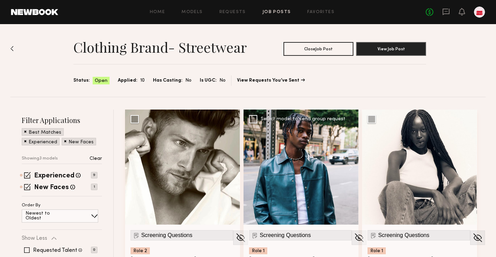
scroll to position [91, 0]
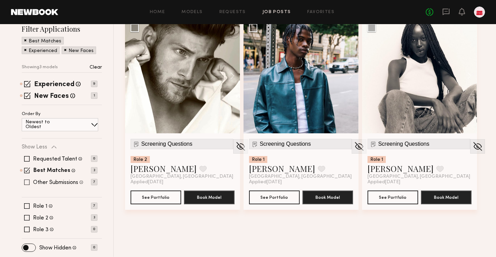
click at [37, 184] on label "Other Submissions" at bounding box center [55, 183] width 45 height 6
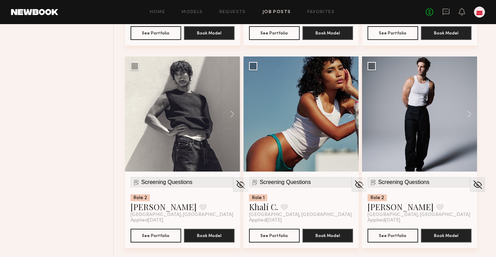
scroll to position [457, 0]
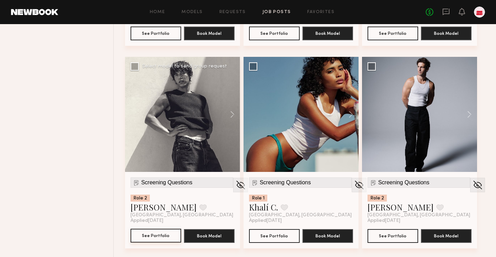
click at [156, 237] on button "See Portfolio" at bounding box center [155, 236] width 51 height 14
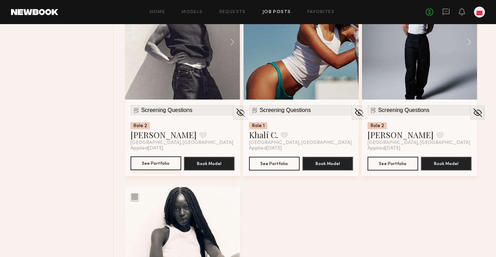
scroll to position [531, 0]
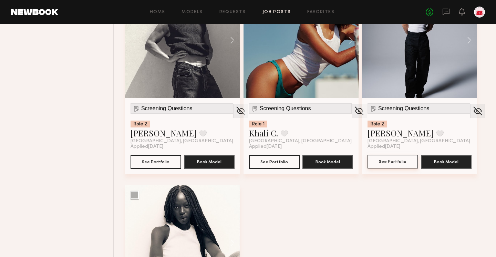
click at [402, 159] on button "See Portfolio" at bounding box center [392, 162] width 51 height 14
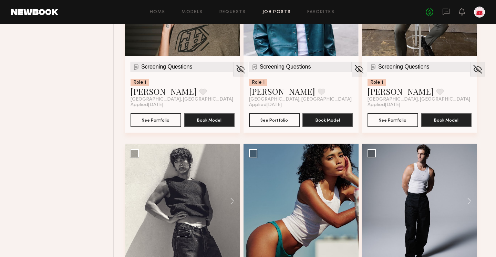
scroll to position [154, 0]
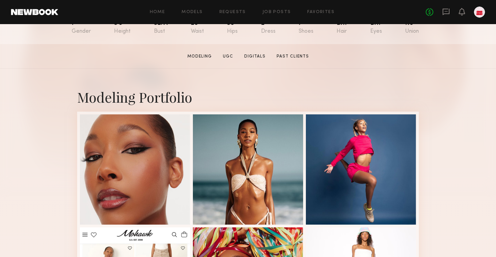
scroll to position [89, 0]
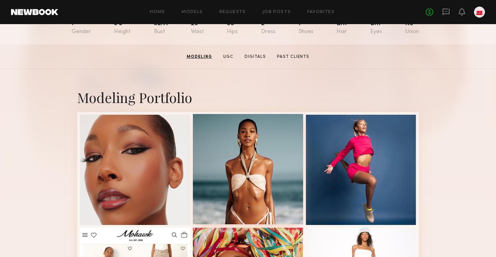
click at [258, 159] on div at bounding box center [248, 169] width 110 height 110
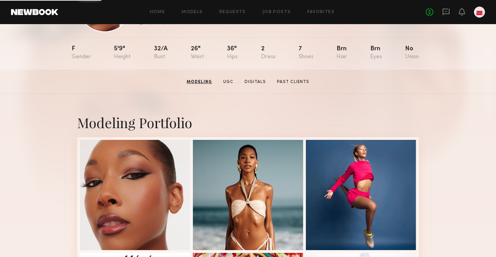
scroll to position [99, 0]
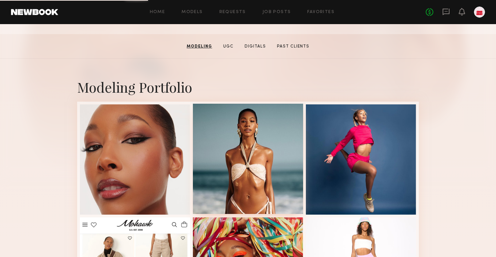
click at [216, 136] on div at bounding box center [248, 159] width 110 height 110
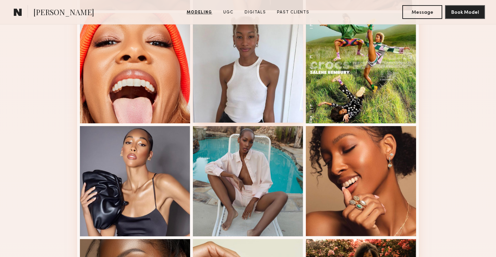
scroll to position [753, 0]
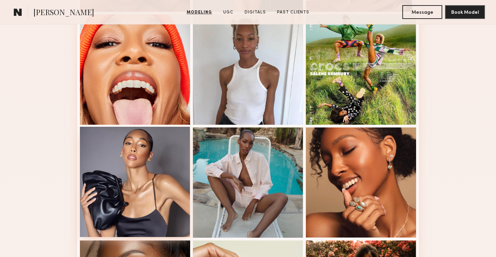
click at [160, 173] on div at bounding box center [135, 182] width 110 height 110
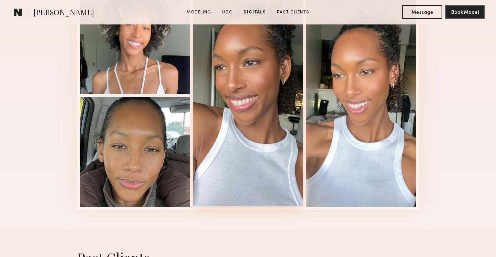
scroll to position [1391, 0]
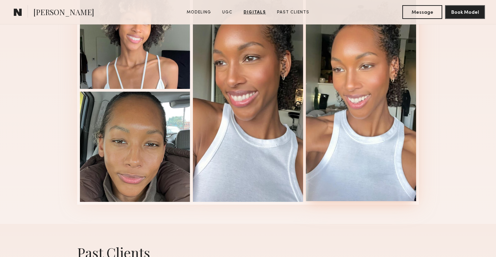
click at [323, 176] on div at bounding box center [361, 89] width 110 height 223
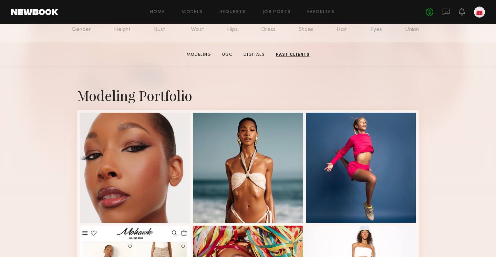
scroll to position [0, 0]
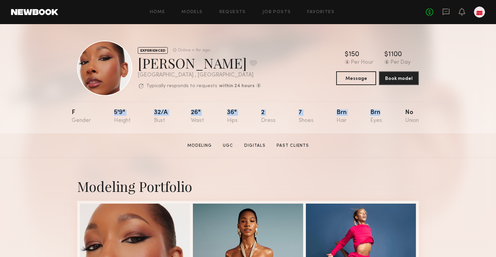
drag, startPoint x: 111, startPoint y: 116, endPoint x: 381, endPoint y: 114, distance: 270.2
click at [381, 114] on nb-model-profile-props "F 5'9" 32/a 26" 36" 2 7 Brn Brn No" at bounding box center [248, 117] width 352 height 32
copy div "5'9" 32/a 26" 36" 2 7 Brn Brn"
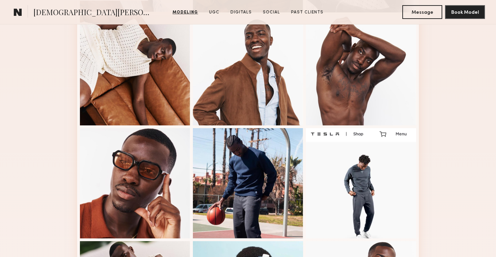
scroll to position [497, 0]
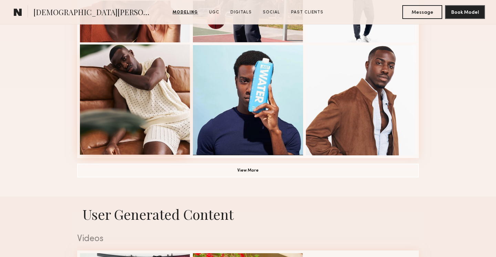
click at [163, 107] on div at bounding box center [135, 99] width 110 height 110
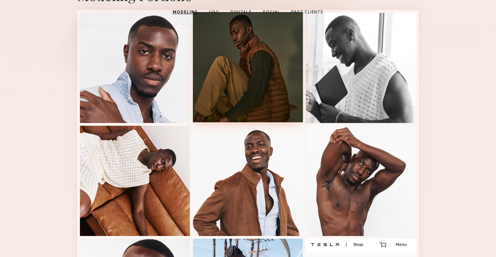
scroll to position [0, 0]
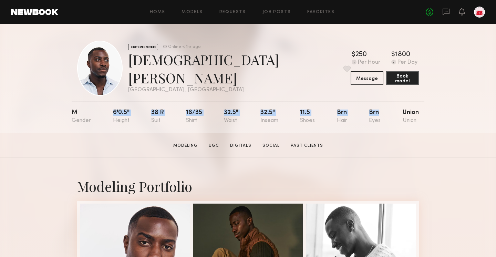
drag, startPoint x: 136, startPoint y: 108, endPoint x: 379, endPoint y: 114, distance: 242.7
click at [379, 113] on nb-model-profile-props "M 6'0.5" 38 r 16/35 32.5" 32.5" 11.5 Brn Brn Union" at bounding box center [248, 117] width 352 height 32
copy div "6'0.5" 38 r 16/35 32.5" 32.5" 11.5 Brn Brn"
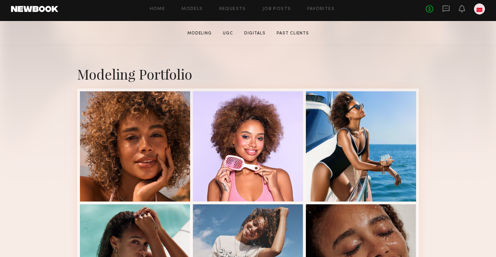
scroll to position [112, 0]
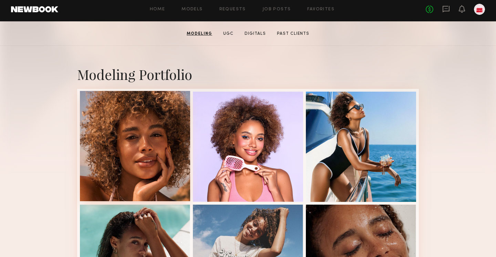
click at [168, 156] on div at bounding box center [135, 146] width 110 height 110
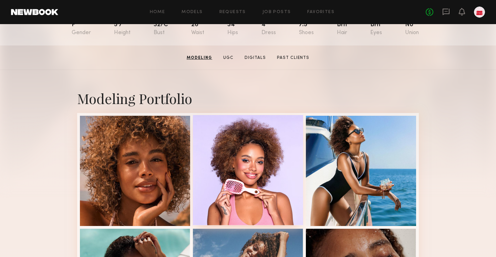
scroll to position [0, 0]
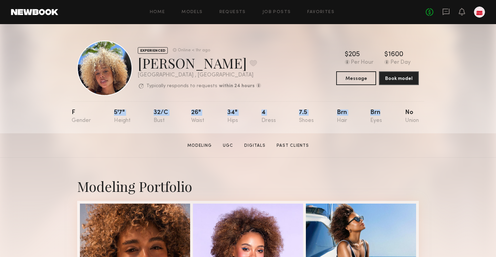
drag, startPoint x: 106, startPoint y: 114, endPoint x: 382, endPoint y: 114, distance: 275.4
click at [382, 114] on nb-model-profile-props "F 5'7" 32/c 26" 34" 4 7.5 Brn Brn No" at bounding box center [248, 117] width 352 height 32
copy div "5'7" 32/c 26" 34" 4 7.5 Brn Brn"
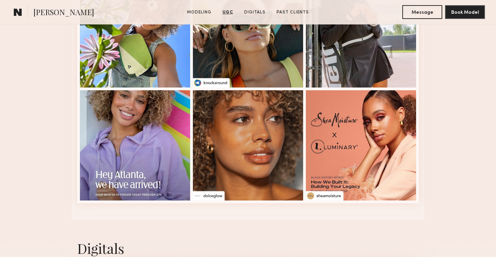
scroll to position [2157, 0]
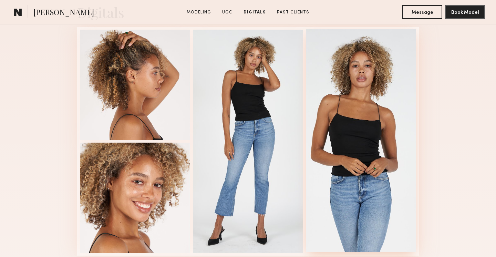
click at [320, 123] on div at bounding box center [361, 140] width 110 height 223
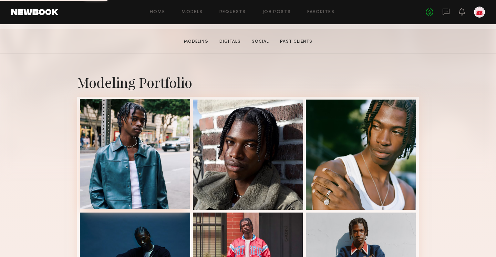
scroll to position [115, 0]
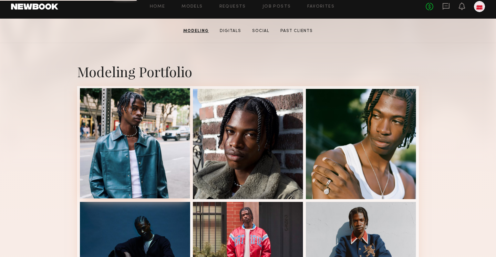
click at [143, 167] on div at bounding box center [135, 143] width 110 height 110
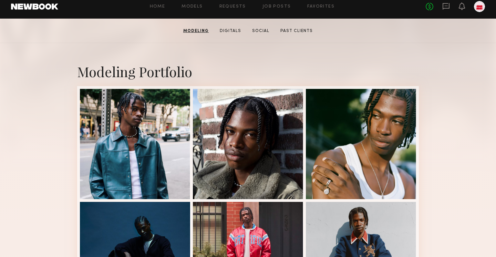
scroll to position [0, 0]
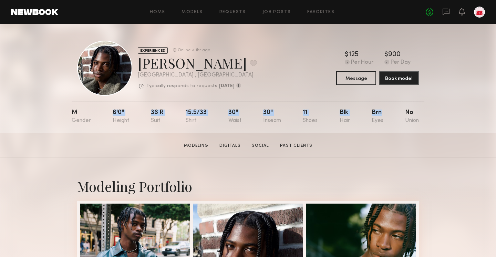
drag, startPoint x: 108, startPoint y: 110, endPoint x: 390, endPoint y: 116, distance: 281.9
click at [390, 116] on nb-model-profile-props "M 6'0" 36 r 15.5/33 30" 30" 11 Blk Brn No" at bounding box center [248, 117] width 352 height 32
copy div "6'0" 36 r 15.5/33 30" 30" 11 Blk Brn"
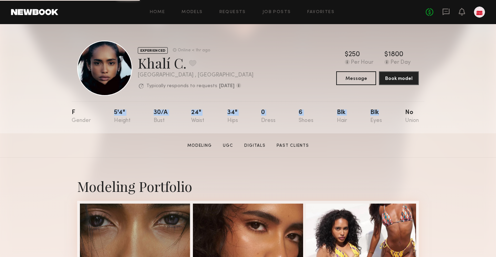
drag, startPoint x: 104, startPoint y: 110, endPoint x: 384, endPoint y: 115, distance: 280.2
click at [387, 115] on nb-model-profile-props "F 5'4" 30/a 24" 34" 0 6 Blk Blk No" at bounding box center [248, 117] width 352 height 32
copy div "5'4" 30/a 24" 34" 0 6 Blk Blk"
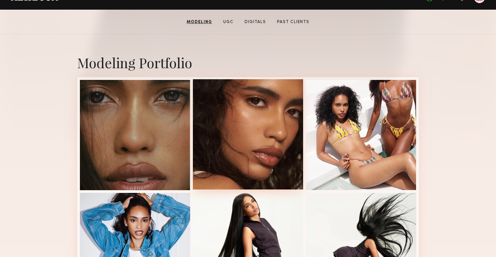
click at [235, 160] on div at bounding box center [248, 134] width 110 height 110
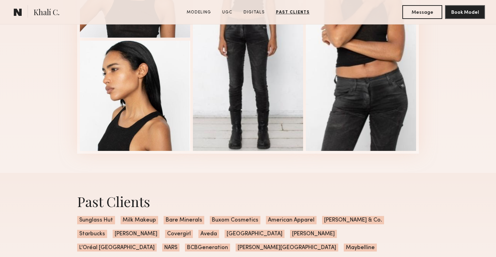
scroll to position [1236, 0]
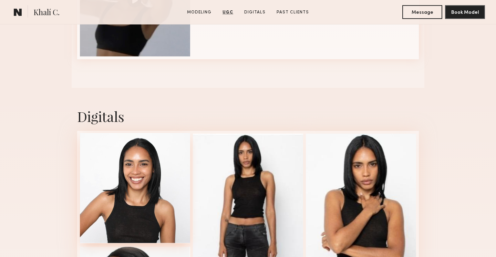
click at [171, 196] on div at bounding box center [135, 188] width 110 height 110
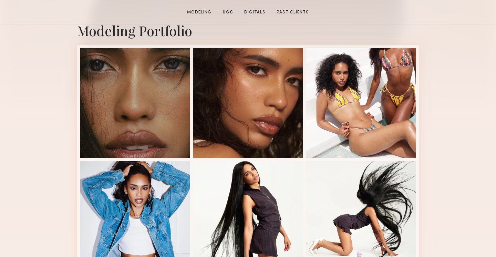
scroll to position [0, 0]
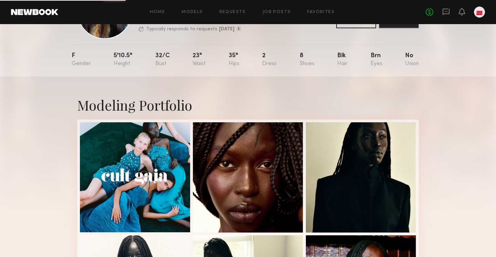
scroll to position [62, 0]
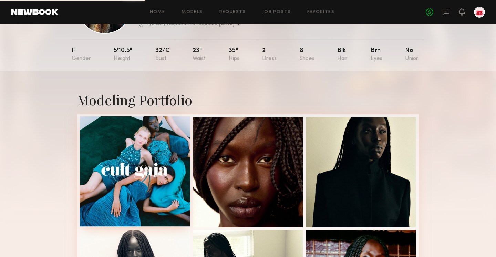
click at [112, 179] on div at bounding box center [135, 171] width 110 height 110
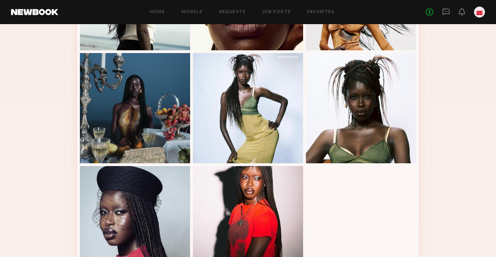
scroll to position [804, 0]
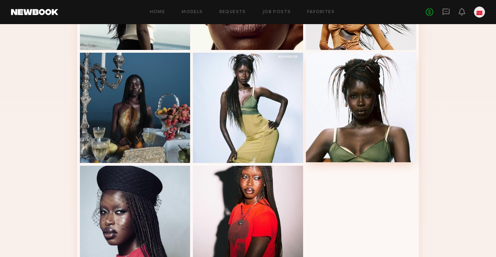
click at [370, 154] on div at bounding box center [361, 107] width 110 height 110
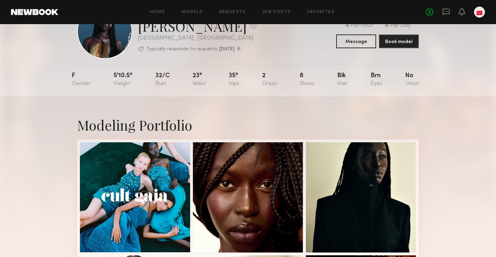
scroll to position [0, 0]
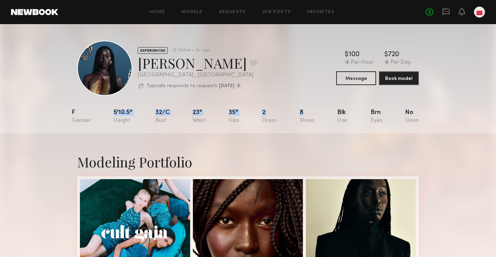
drag, startPoint x: 106, startPoint y: 113, endPoint x: 317, endPoint y: 116, distance: 211.0
click at [317, 116] on nb-model-profile-props "F 5'10.5" 32/c 23" 35" 2 8 Blk Brn No" at bounding box center [248, 117] width 352 height 32
copy div "5'10.5" 32/c 23" 35" 2 8"
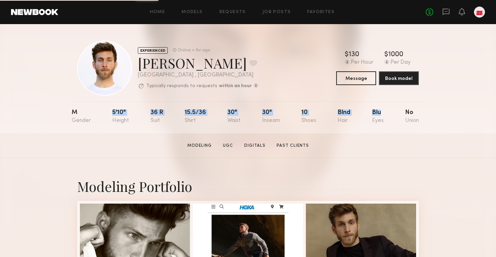
drag, startPoint x: 108, startPoint y: 111, endPoint x: 383, endPoint y: 118, distance: 275.1
click at [383, 118] on nb-model-profile-props "M 5'10" 36 r 15.5/36 30" 30" 10 Blnd Blu No" at bounding box center [248, 117] width 352 height 32
copy div "5'10" 36 r 15.5/36 30" 30" 10 Blnd Blu"
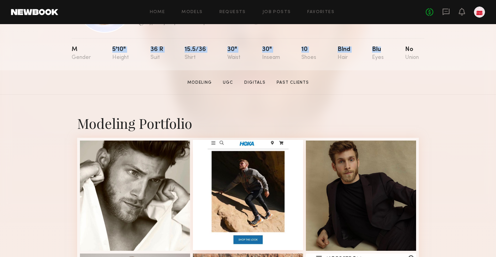
scroll to position [70, 0]
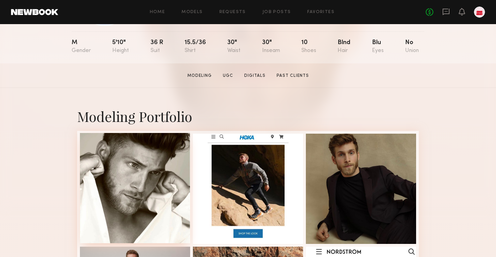
click at [140, 201] on div at bounding box center [135, 188] width 110 height 110
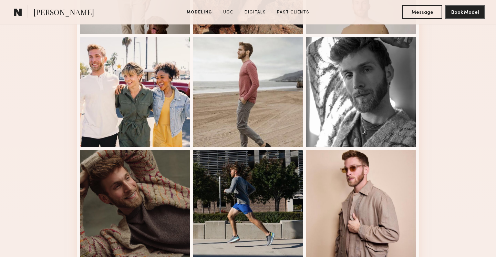
scroll to position [398, 0]
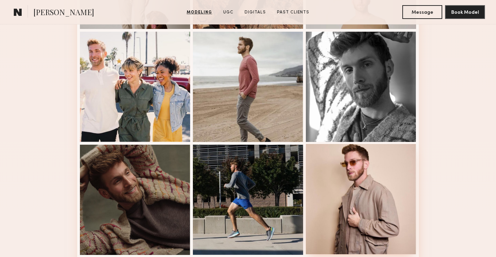
click at [350, 188] on div at bounding box center [361, 199] width 110 height 110
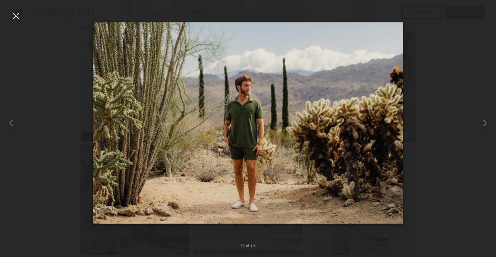
scroll to position [411, 0]
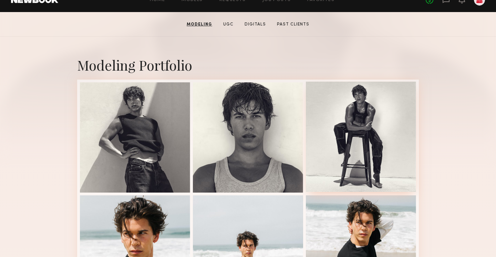
scroll to position [99, 0]
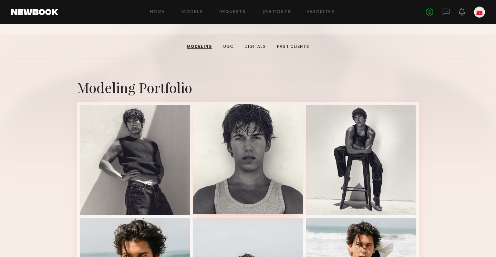
click at [252, 197] on div at bounding box center [248, 159] width 110 height 110
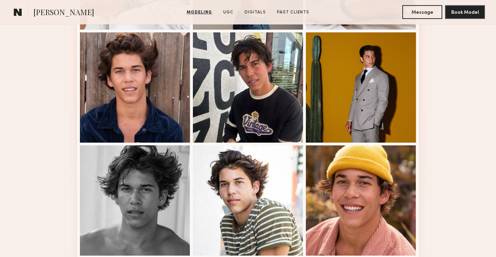
scroll to position [949, 0]
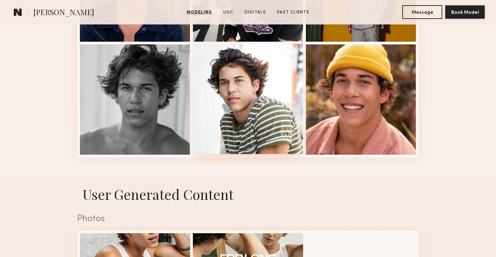
click at [274, 136] on div at bounding box center [248, 99] width 110 height 110
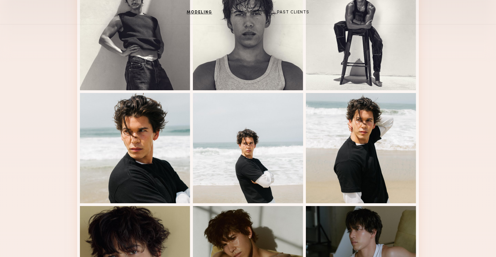
scroll to position [0, 0]
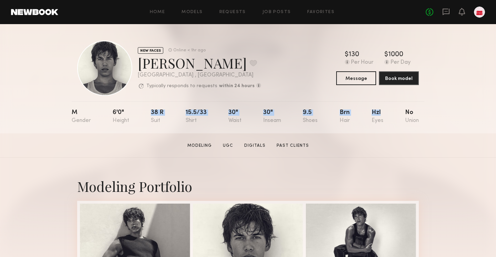
drag, startPoint x: 108, startPoint y: 116, endPoint x: 385, endPoint y: 117, distance: 277.8
click at [385, 117] on nb-model-profile-props "M 6'0" 38 r 15.5/33 30" 30" 9.5 Brn Hzl No" at bounding box center [248, 117] width 352 height 32
copy div "38 r 15.5/33 30" 30" 9.5 Brn Hzl"
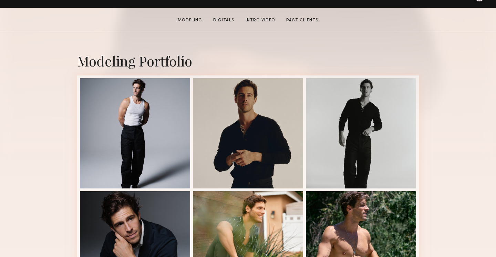
scroll to position [135, 0]
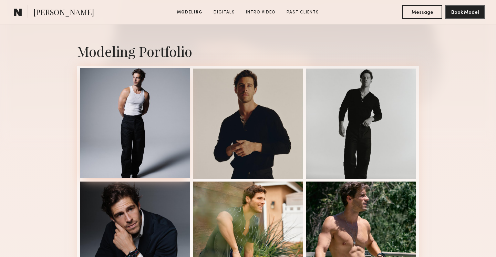
click at [159, 135] on div at bounding box center [135, 123] width 110 height 110
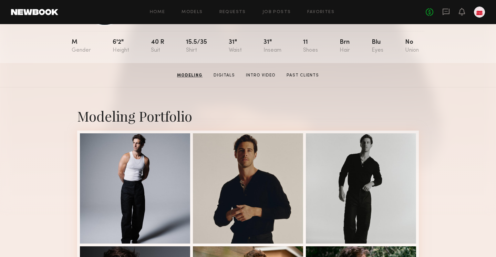
scroll to position [0, 0]
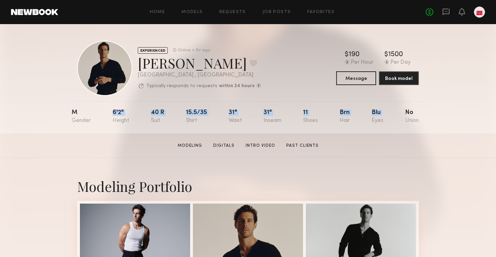
drag, startPoint x: 106, startPoint y: 113, endPoint x: 396, endPoint y: 110, distance: 289.8
click at [396, 110] on nb-model-profile-props "M 6'2" 40 r 15.5/35 31" 31" 11 Brn Blu No" at bounding box center [248, 117] width 352 height 32
copy div "6'2" 40 r 15.5/35 31" 31" 11 Brn Blu"
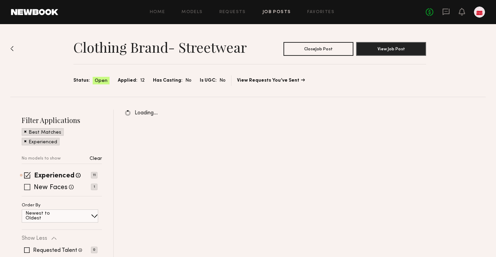
click at [50, 190] on label "New Faces" at bounding box center [51, 187] width 34 height 7
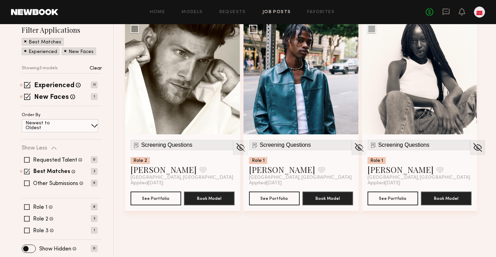
scroll to position [91, 0]
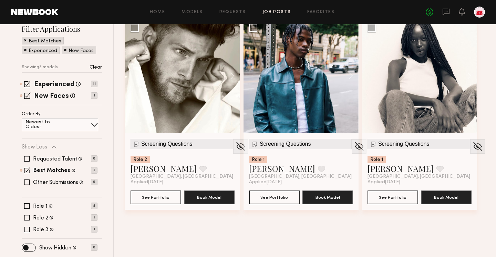
click at [49, 185] on div "Requested Talent Models you have reached out to with requests 0 Best Matches Mo…" at bounding box center [60, 170] width 76 height 41
click at [44, 180] on label "Other Submissions" at bounding box center [55, 183] width 45 height 6
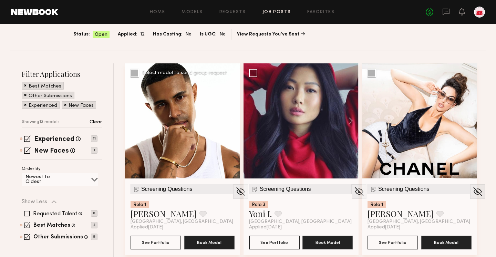
scroll to position [46, 0]
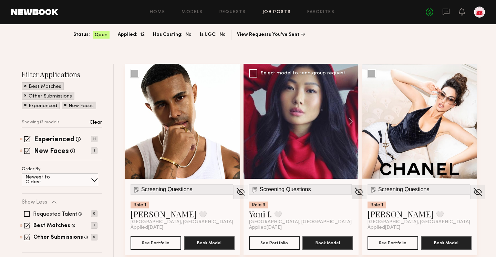
click at [353, 192] on img at bounding box center [358, 192] width 11 height 10
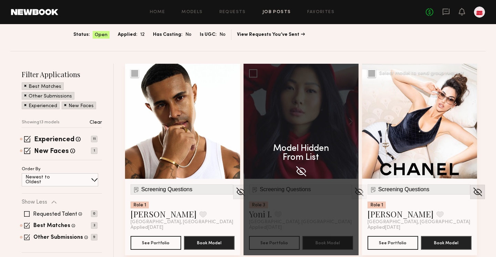
click at [472, 189] on img at bounding box center [477, 192] width 11 height 10
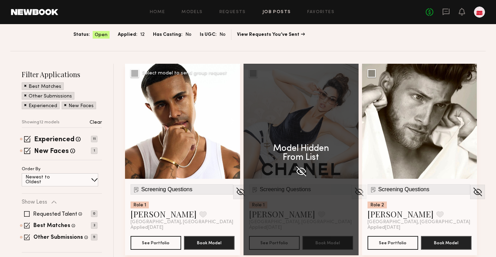
click at [231, 122] on button at bounding box center [229, 121] width 22 height 115
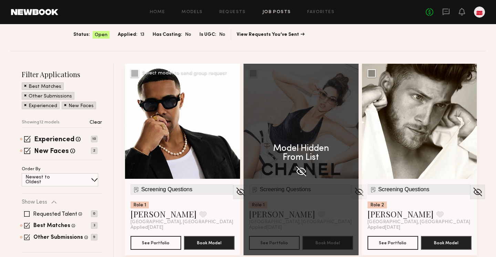
click at [231, 122] on button at bounding box center [229, 121] width 22 height 115
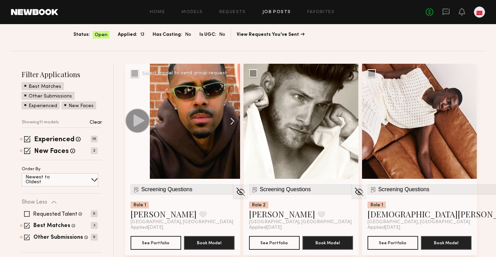
click at [231, 122] on button at bounding box center [229, 121] width 22 height 115
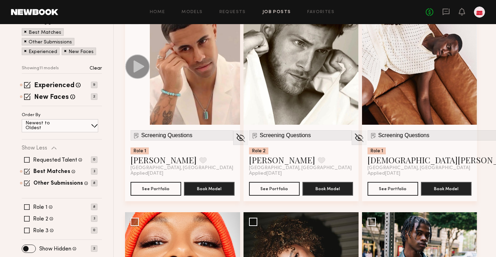
scroll to position [120, 0]
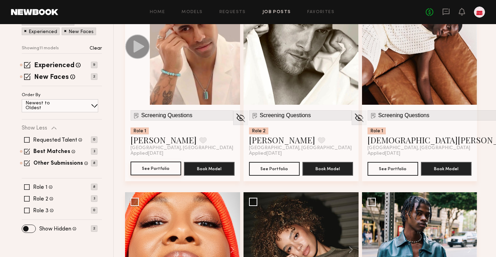
click at [154, 170] on button "See Portfolio" at bounding box center [155, 168] width 51 height 14
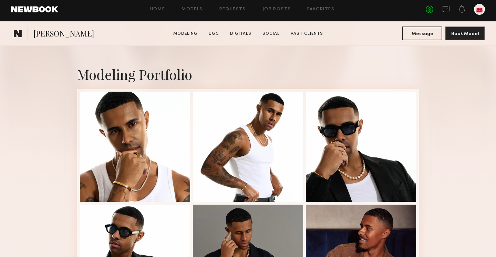
scroll to position [183, 0]
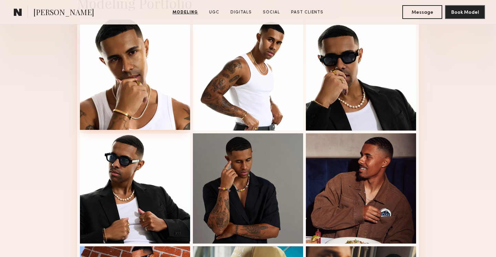
click at [127, 51] on div at bounding box center [135, 75] width 110 height 110
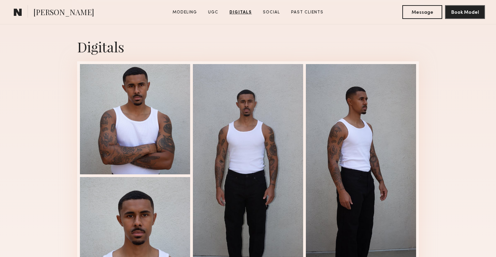
scroll to position [1578, 0]
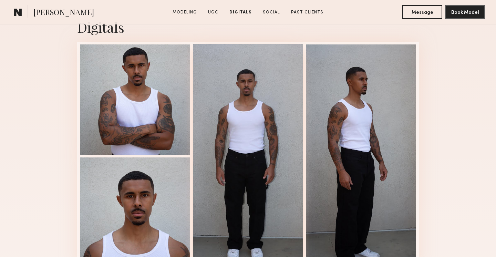
click at [275, 179] on div at bounding box center [248, 155] width 110 height 223
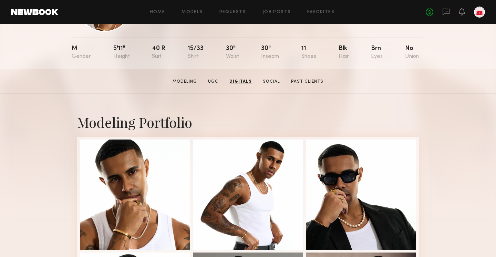
scroll to position [0, 0]
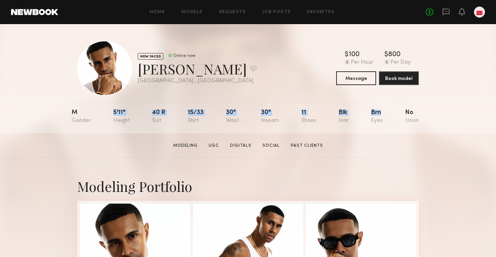
drag, startPoint x: 109, startPoint y: 113, endPoint x: 382, endPoint y: 112, distance: 273.3
click at [382, 112] on nb-model-profile-props "M 5'11" 40 r 15/33 30" 30" 11 Blk Brn No" at bounding box center [248, 117] width 352 height 32
copy div "5'11" 40 r 15/33 30" 30" 11 Blk Brn"
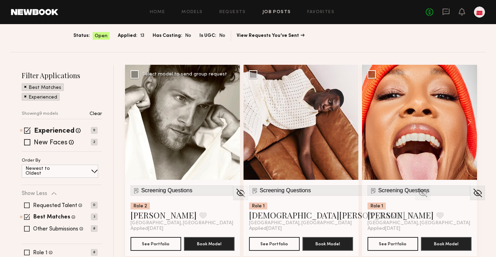
scroll to position [46, 0]
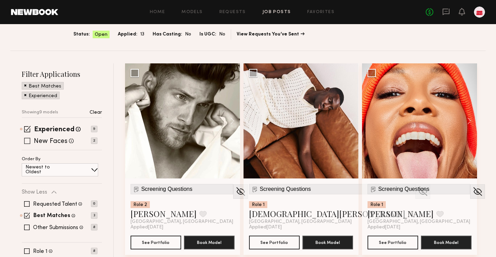
click at [66, 139] on label "New Faces" at bounding box center [51, 141] width 34 height 7
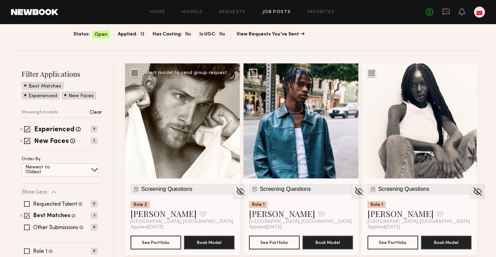
scroll to position [91, 0]
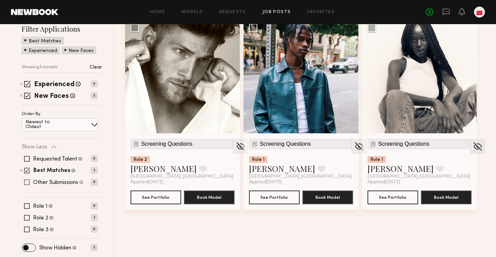
click at [61, 183] on label "Other Submissions" at bounding box center [55, 183] width 45 height 6
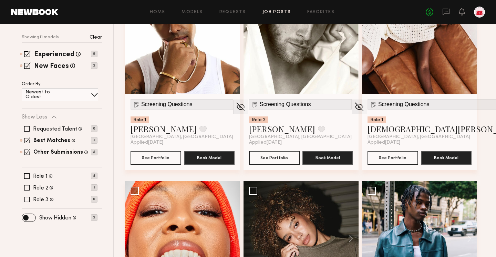
scroll to position [0, 0]
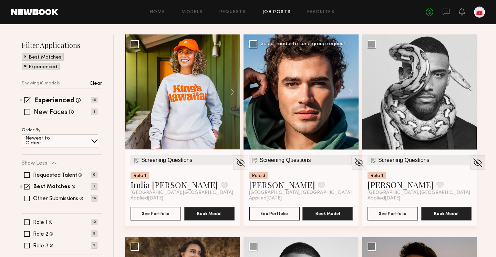
scroll to position [96, 0]
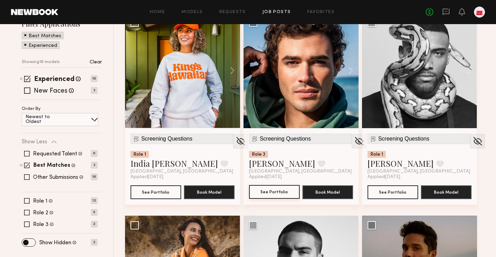
click at [274, 190] on button "See Portfolio" at bounding box center [274, 192] width 51 height 14
click at [471, 68] on button at bounding box center [466, 70] width 22 height 115
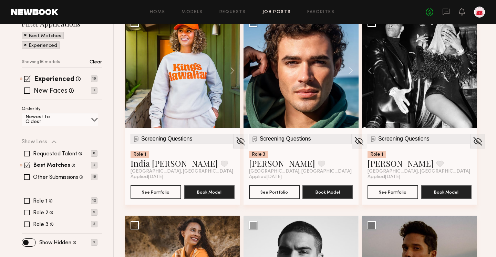
click at [471, 68] on button at bounding box center [466, 70] width 22 height 115
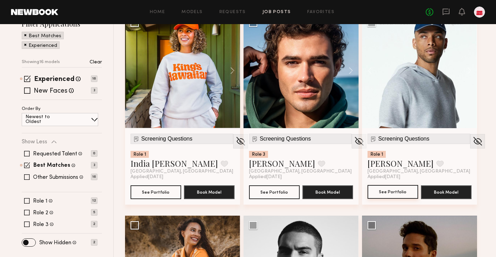
click at [384, 191] on button "See Portfolio" at bounding box center [392, 192] width 51 height 14
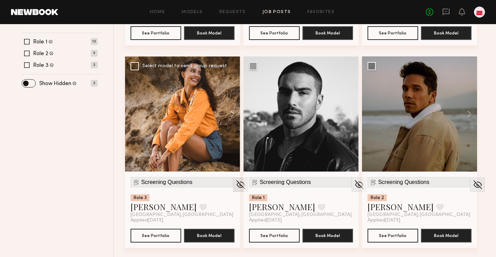
click at [235, 187] on img at bounding box center [240, 184] width 11 height 10
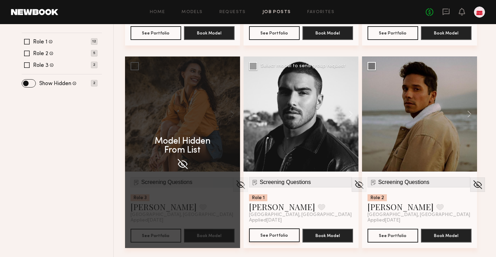
click at [269, 230] on button "See Portfolio" at bounding box center [274, 235] width 51 height 14
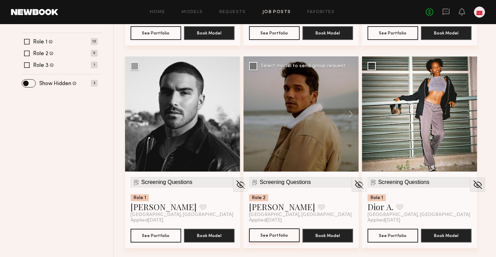
click at [263, 233] on button "See Portfolio" at bounding box center [274, 235] width 51 height 14
click at [395, 232] on button "See Portfolio" at bounding box center [392, 235] width 51 height 14
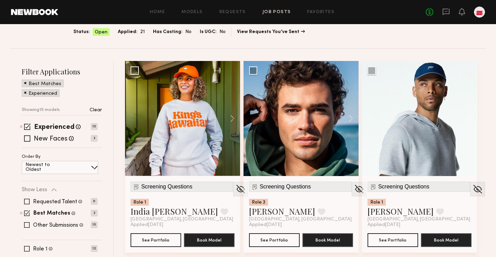
scroll to position [4, 0]
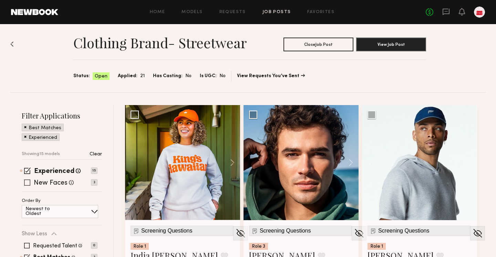
click at [43, 184] on label "New Faces" at bounding box center [51, 183] width 34 height 7
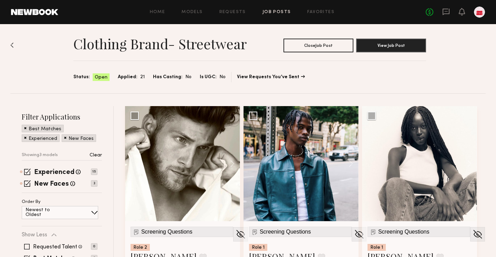
scroll to position [91, 0]
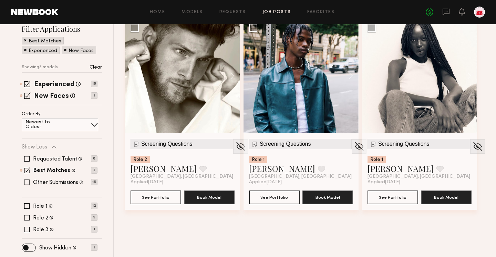
click at [52, 182] on label "Other Submissions" at bounding box center [55, 183] width 45 height 6
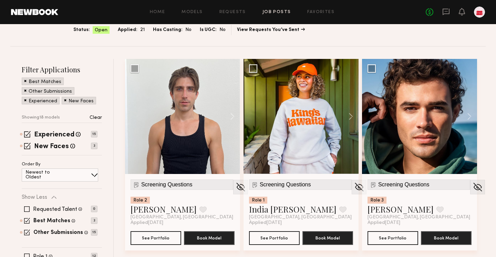
scroll to position [54, 0]
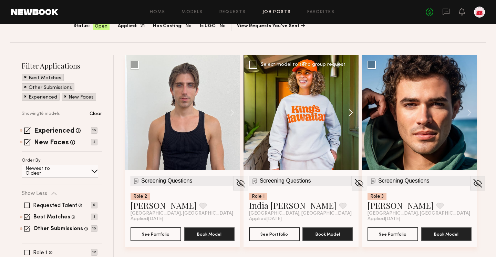
click at [347, 109] on button at bounding box center [347, 112] width 22 height 115
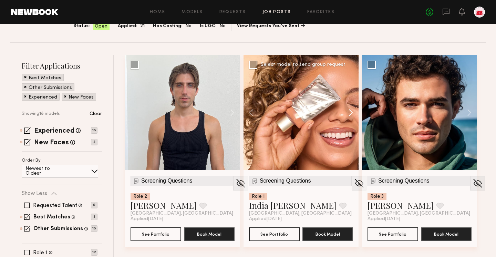
click at [347, 109] on button at bounding box center [347, 112] width 22 height 115
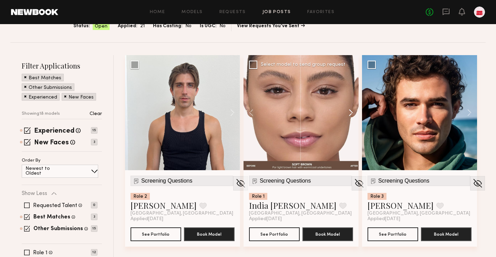
click at [347, 109] on button at bounding box center [347, 112] width 22 height 115
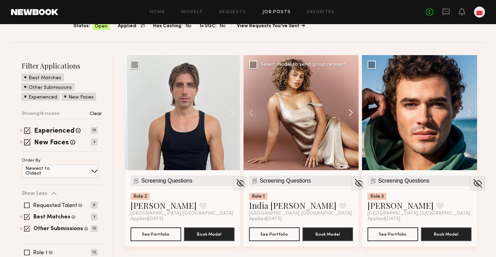
click at [347, 109] on button at bounding box center [347, 112] width 22 height 115
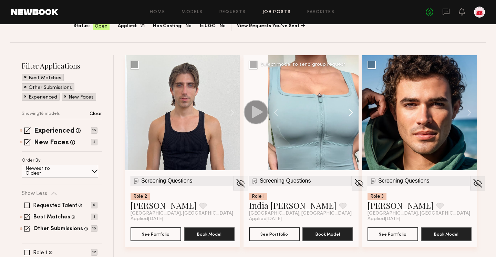
click at [347, 109] on button at bounding box center [347, 112] width 22 height 115
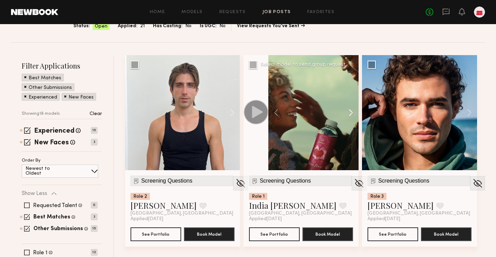
click at [347, 109] on button at bounding box center [347, 112] width 22 height 115
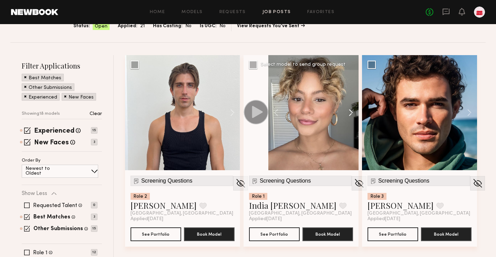
click at [347, 109] on button at bounding box center [347, 112] width 22 height 115
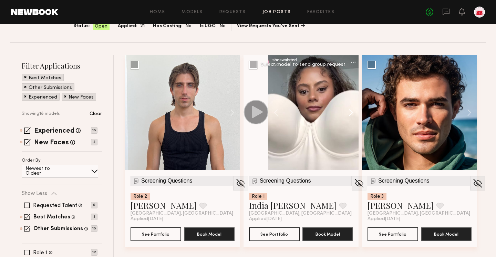
click at [347, 109] on button at bounding box center [347, 112] width 22 height 115
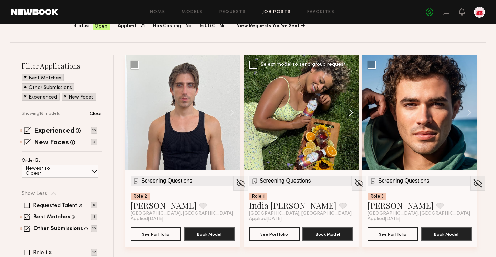
click at [347, 109] on button at bounding box center [347, 112] width 22 height 115
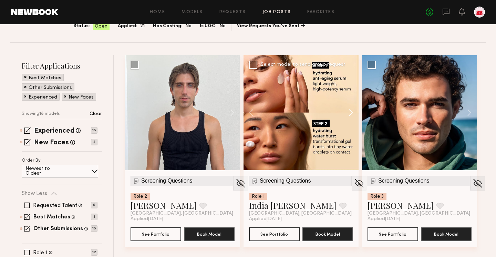
click at [347, 109] on button at bounding box center [347, 112] width 22 height 115
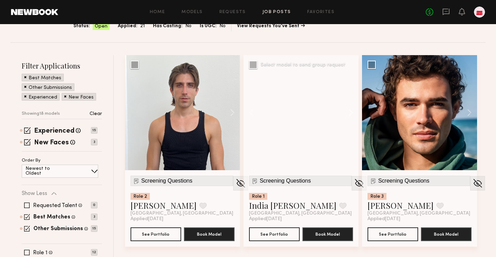
click at [347, 109] on button at bounding box center [347, 112] width 22 height 115
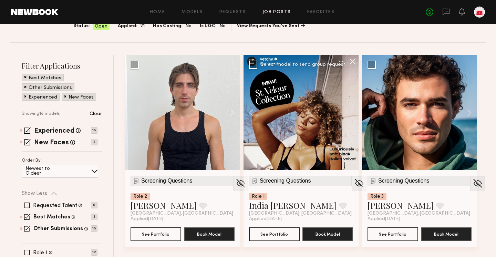
click at [347, 109] on div at bounding box center [300, 112] width 115 height 115
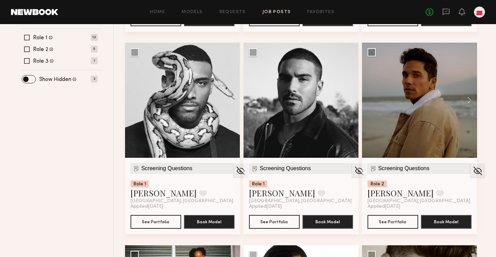
scroll to position [0, 0]
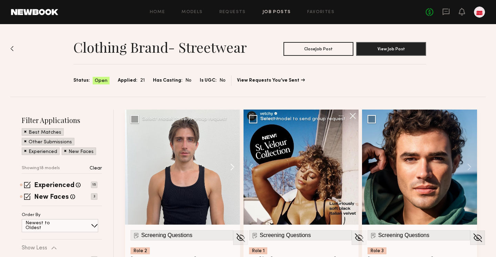
click at [235, 162] on button at bounding box center [229, 166] width 22 height 115
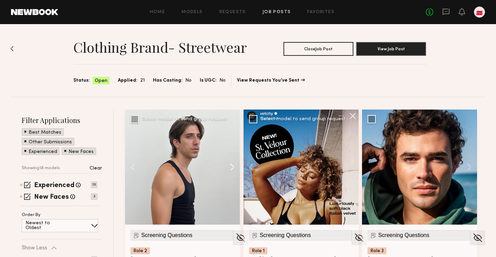
click at [235, 162] on button at bounding box center [229, 166] width 22 height 115
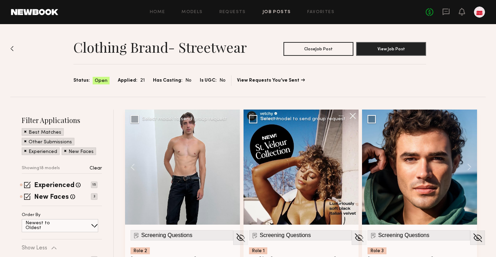
click at [235, 162] on div at bounding box center [182, 166] width 115 height 115
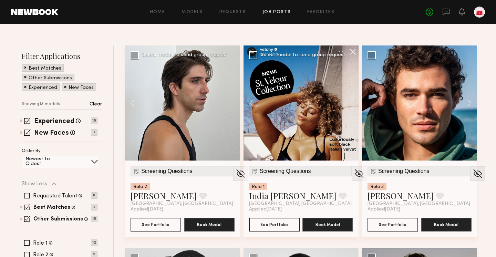
scroll to position [65, 0]
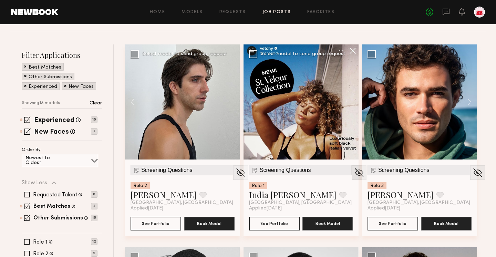
click at [353, 172] on img at bounding box center [358, 172] width 11 height 10
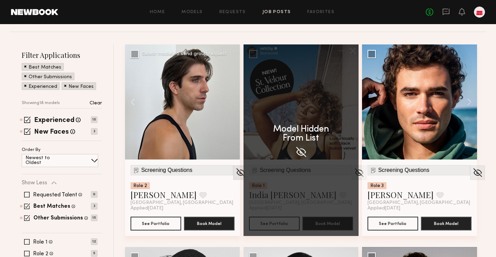
click at [235, 170] on img at bounding box center [240, 172] width 11 height 10
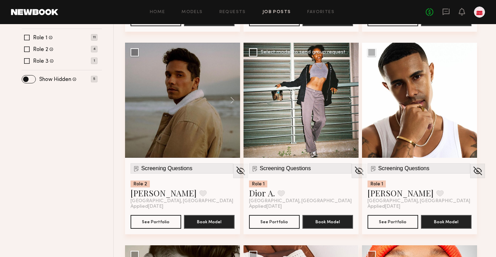
scroll to position [262, 0]
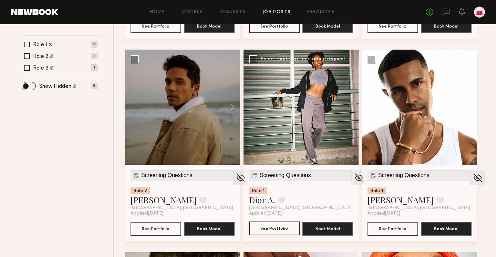
click at [268, 227] on button "See Portfolio" at bounding box center [274, 228] width 51 height 14
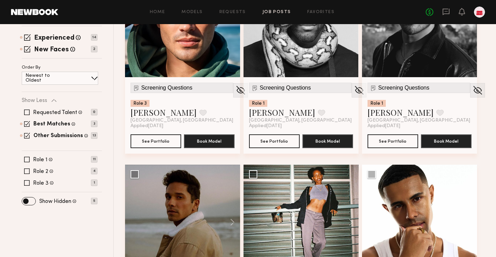
scroll to position [148, 0]
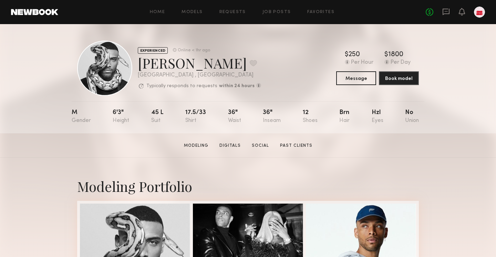
scroll to position [54, 0]
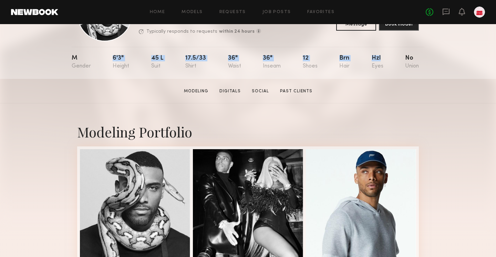
drag, startPoint x: 110, startPoint y: 58, endPoint x: 382, endPoint y: 57, distance: 271.2
click at [382, 57] on nb-model-profile-props "M 6'3" 45 l 17.5/33 36" 36" 12 Brn Hzl No" at bounding box center [248, 63] width 352 height 32
copy div "6'3" 45 l 17.5/33 36" 36" 12 Brn Hzl"
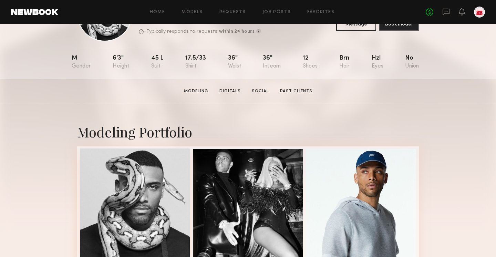
click at [146, 197] on div at bounding box center [135, 203] width 110 height 110
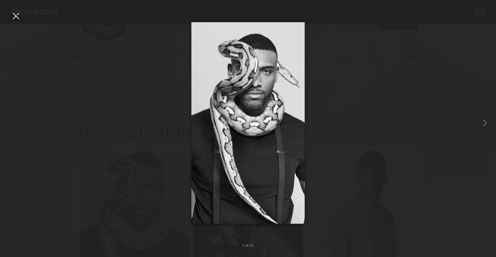
click at [474, 123] on div at bounding box center [248, 123] width 496 height 224
click at [484, 124] on common-icon at bounding box center [484, 122] width 11 height 11
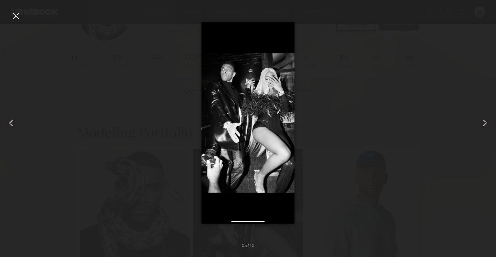
click at [484, 124] on common-icon at bounding box center [484, 122] width 11 height 11
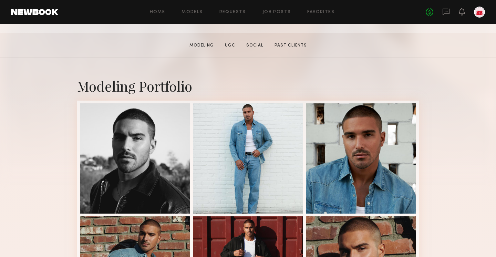
scroll to position [101, 0]
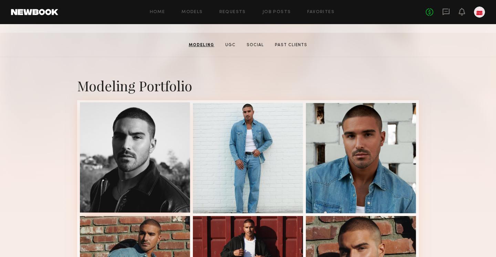
click at [153, 132] on div at bounding box center [135, 157] width 110 height 110
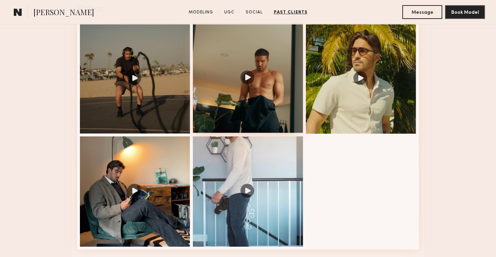
scroll to position [663, 0]
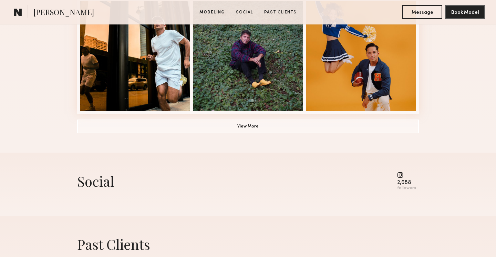
scroll to position [552, 0]
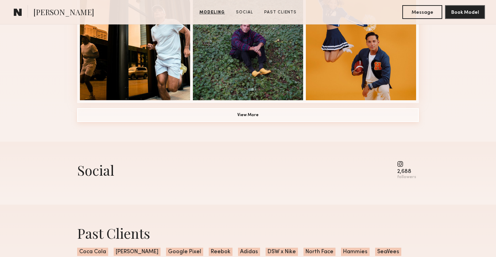
click at [246, 114] on button "View More" at bounding box center [247, 115] width 341 height 14
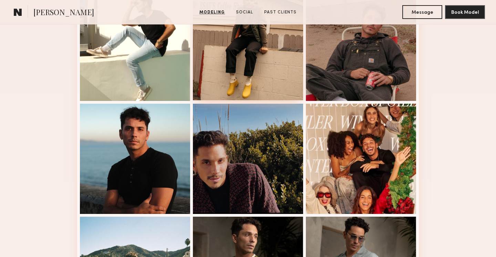
scroll to position [664, 0]
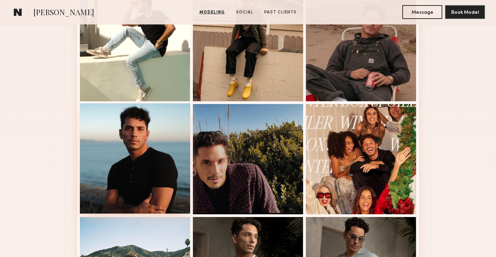
click at [146, 154] on div at bounding box center [135, 158] width 110 height 110
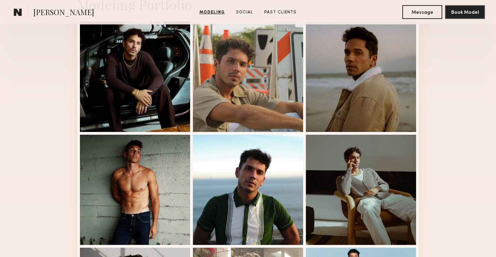
scroll to position [0, 0]
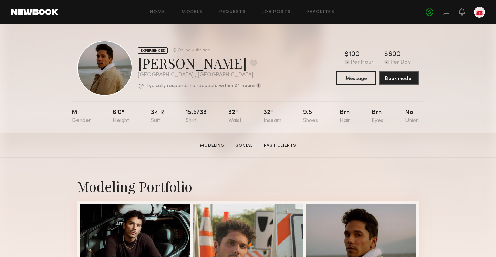
drag, startPoint x: 101, startPoint y: 112, endPoint x: 384, endPoint y: 114, distance: 282.6
click at [388, 114] on nb-model-profile-props "M 6'0" 34 r 15.5/33 32" 32" 9.5 Brn Brn No" at bounding box center [248, 117] width 352 height 32
drag, startPoint x: 383, startPoint y: 114, endPoint x: 110, endPoint y: 112, distance: 272.3
click at [110, 112] on nb-model-profile-props "M 6'0" 34 r 15.5/33 32" 32" 9.5 Brn Brn No" at bounding box center [248, 117] width 352 height 32
copy div "6'0" 34 r 15.5/33 32" 32" 9.5 Brn Brn"
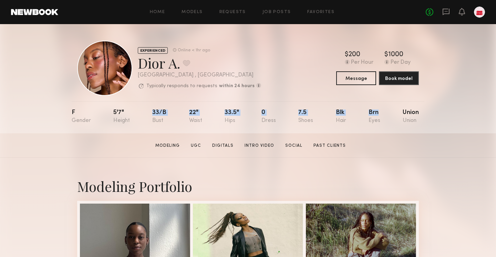
drag, startPoint x: 108, startPoint y: 116, endPoint x: 383, endPoint y: 111, distance: 274.7
click at [383, 111] on nb-model-profile-props "F 5'7" 33/b 22" 33.5" 0 7.5 Blk Brn Union" at bounding box center [248, 117] width 352 height 32
copy div "33/b 22" 33.5" 0 7.5 Blk Brn"
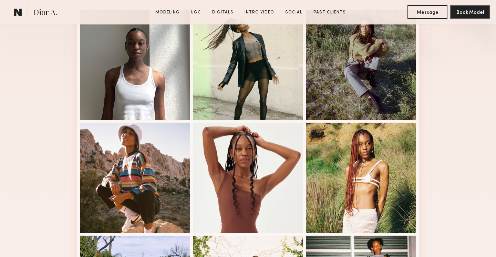
scroll to position [194, 0]
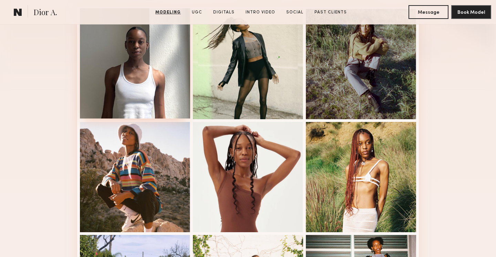
click at [162, 71] on div at bounding box center [135, 63] width 110 height 110
